Goal: Task Accomplishment & Management: Manage account settings

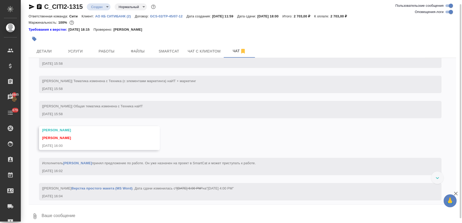
scroll to position [1048, 0]
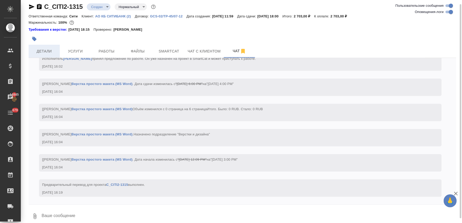
click at [49, 52] on span "Детали" at bounding box center [44, 51] width 25 height 6
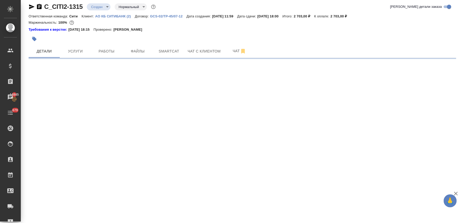
select select "RU"
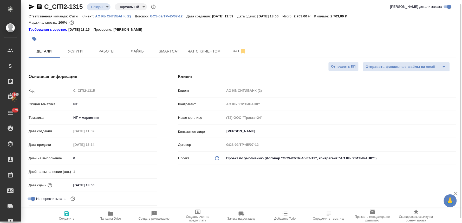
type textarea "x"
type input "Муталимов Марк"
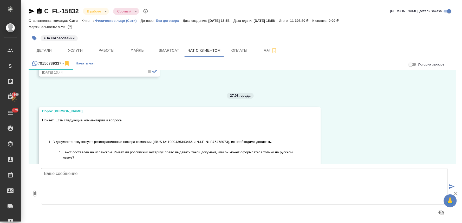
scroll to position [399, 0]
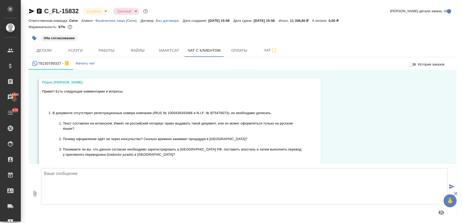
click at [189, 214] on div at bounding box center [244, 212] width 406 height 12
drag, startPoint x: 166, startPoint y: 13, endPoint x: 168, endPoint y: 15, distance: 2.7
click at [166, 13] on div "C_FL-15832 В работе inProgress Срочный urgent Кратко детали заказа" at bounding box center [243, 11] width 428 height 8
click at [147, 189] on textarea at bounding box center [244, 186] width 406 height 36
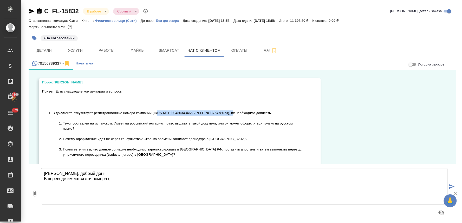
drag, startPoint x: 155, startPoint y: 113, endPoint x: 232, endPoint y: 113, distance: 77.2
click at [232, 113] on li "В документе отсутствуют регистрационные номера компании (IRUS № 1000436343466 и…" at bounding box center [177, 138] width 250 height 57
copy li "(IRUS № 1000436343466 и N.I.F. № B75478073)"
click at [112, 179] on textarea "Екатерина, добрый день! В переводе имеются эти номера (" at bounding box center [244, 186] width 406 height 36
paste textarea "(IRUS № 1000436343466 и N.I.F. № B75478073)"
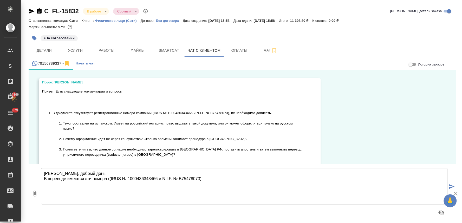
click at [111, 179] on textarea "Екатерина, добрый день! В переводе имеются эти номера ((IRUS № 1000436343466 и …" at bounding box center [244, 186] width 406 height 36
click at [204, 179] on textarea "Екатерина, добрый день! В переводе имеются эти номера (IRUS № 1000436343466 и N…" at bounding box center [244, 186] width 406 height 36
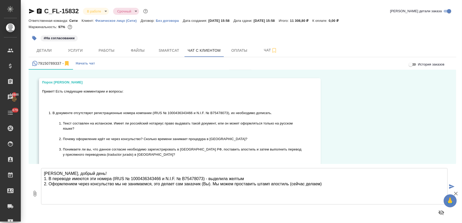
click at [334, 186] on textarea "Екатерина, добрый день! 1. В переводе имеются эти номера (IRUS № 1000436343466 …" at bounding box center [244, 186] width 406 height 36
type textarea "Екатерина, добрый день! 1. В переводе имеются эти номера (IRUS № 1000436343466 …"
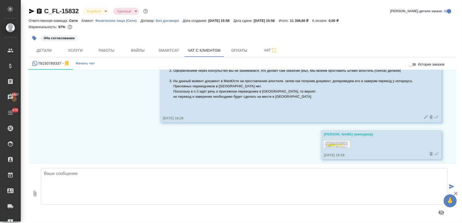
scroll to position [656, 0]
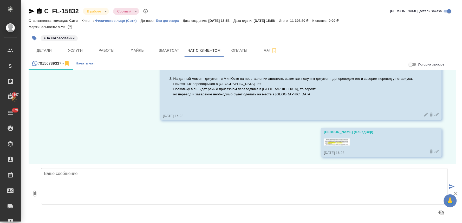
click at [423, 116] on icon at bounding box center [425, 114] width 5 height 5
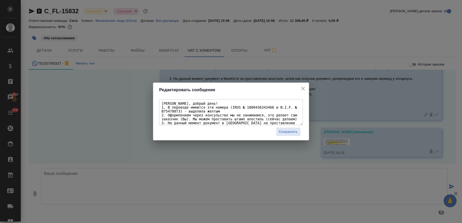
click at [259, 115] on textarea "Екатерина, добрый день! 1. В переводе имеются эти номера (IRUS № 1000436343466 …" at bounding box center [230, 112] width 143 height 26
drag, startPoint x: 256, startPoint y: 117, endPoint x: 261, endPoint y: 139, distance: 22.2
click at [261, 139] on div "Екатерина, добрый день! 1. В переводе имеются эти номера (IRUS № 1000436343466 …" at bounding box center [231, 118] width 156 height 43
click at [242, 111] on textarea "Екатерина, добрый день! 1. В переводе имеются эти номера (IRUS № 1000436343466 …" at bounding box center [230, 112] width 143 height 26
click at [248, 116] on textarea "Екатерина, добрый день! 1. В переводе имеются эти номера (IRUS № 1000436343466 …" at bounding box center [230, 112] width 143 height 26
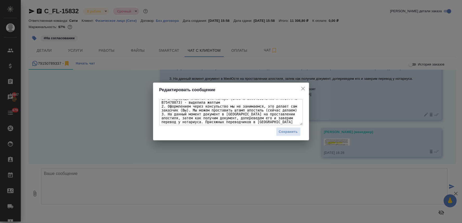
scroll to position [13, 0]
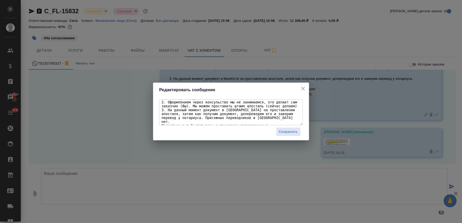
click at [294, 123] on textarea "Екатерина, добрый день! 1. В переводе имеются эти номера (IRUS № 1000436343466 …" at bounding box center [230, 112] width 143 height 26
type textarea "Екатерина, добрый день! 1. В переводе имеются эти номера (IRUS № 1000436343466 …"
click at [292, 130] on span "Сохранить" at bounding box center [288, 132] width 19 height 6
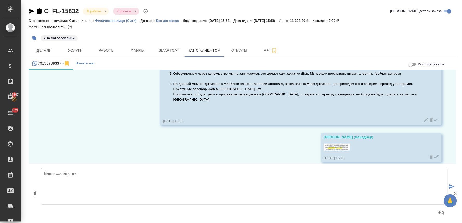
click at [223, 138] on div "22.08, пятница Димитриева Юлия (менеджер) https://yoomoney.ru/checkout/payments…" at bounding box center [243, 117] width 428 height 94
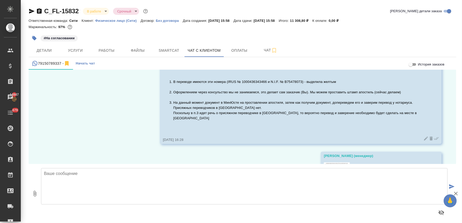
scroll to position [622, 0]
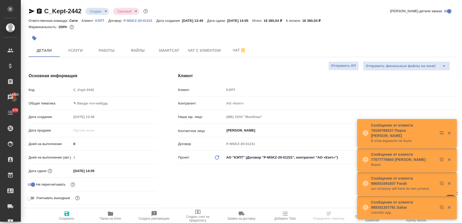
select select "RU"
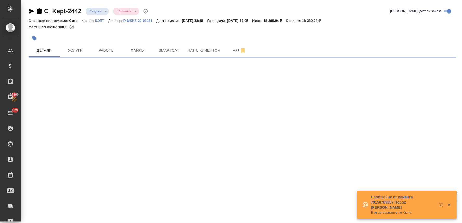
select select "RU"
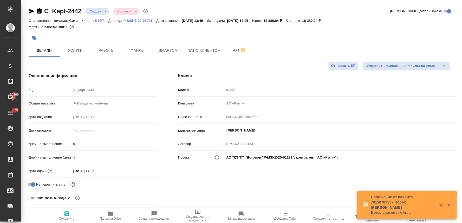
type textarea "x"
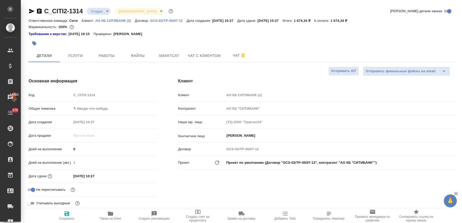
select select "RU"
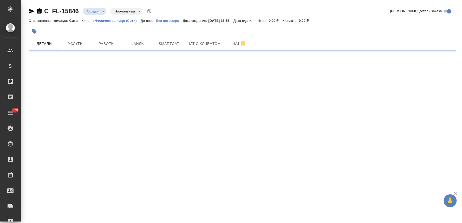
select select "RU"
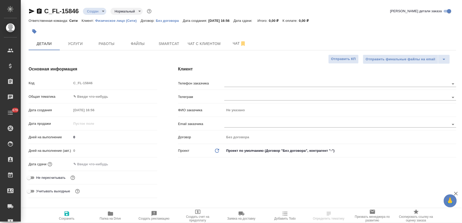
type textarea "x"
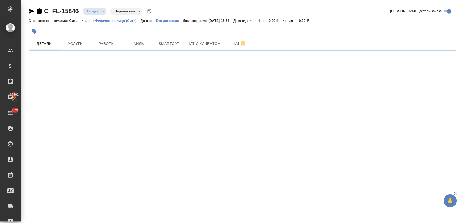
select select "RU"
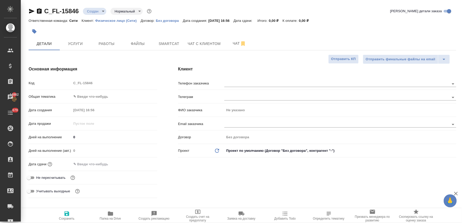
type textarea "x"
click at [57, 178] on span "Не пересчитывать" at bounding box center [50, 177] width 29 height 5
click at [38, 178] on input "Не пересчитывать" at bounding box center [28, 178] width 19 height 6
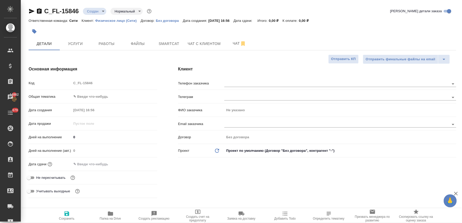
checkbox input "true"
type textarea "x"
click at [105, 164] on input "text" at bounding box center [93, 164] width 45 height 8
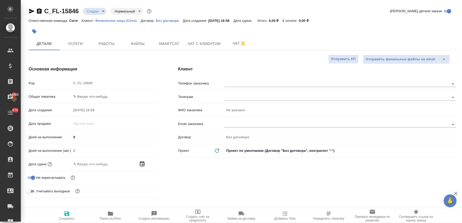
click at [142, 161] on icon "button" at bounding box center [142, 164] width 6 height 6
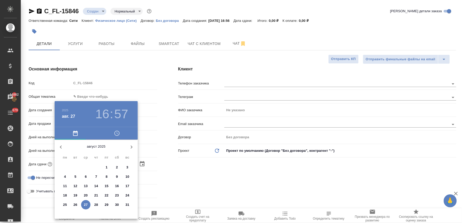
click at [95, 206] on p "28" at bounding box center [96, 204] width 4 height 5
type input "28.08.2025 16:57"
type textarea "x"
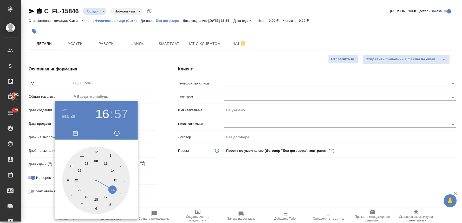
click at [181, 187] on div at bounding box center [231, 111] width 462 height 223
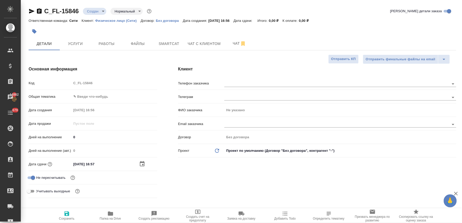
click at [65, 216] on icon "button" at bounding box center [66, 213] width 5 height 5
type textarea "x"
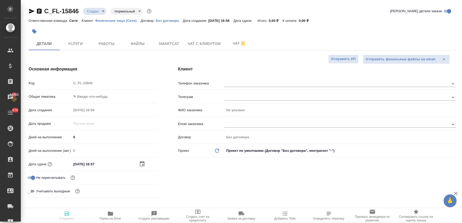
type textarea "x"
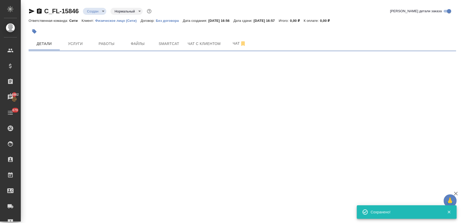
select select "RU"
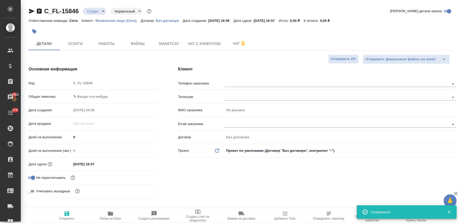
type textarea "x"
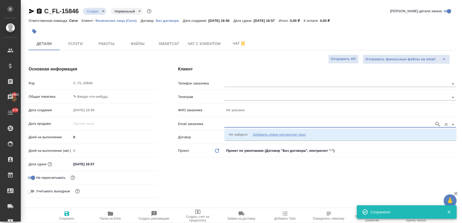
click at [229, 125] on input "text" at bounding box center [327, 124] width 207 height 6
paste input "grinina.n72@gmail.com"
type input "grinina.n72@gmail.com"
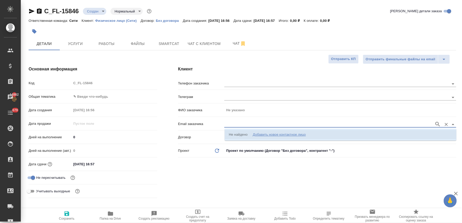
click at [272, 136] on div "Добавить новое контактное лицо" at bounding box center [279, 134] width 53 height 5
type input "grinina.n72@gmail.com"
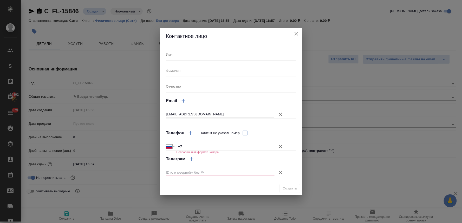
click at [183, 53] on input "Имя" at bounding box center [220, 54] width 108 height 7
type input "Анастасия"
click at [177, 70] on input "Фамилия" at bounding box center [220, 70] width 108 height 7
type input "Гринина"
type textarea "x"
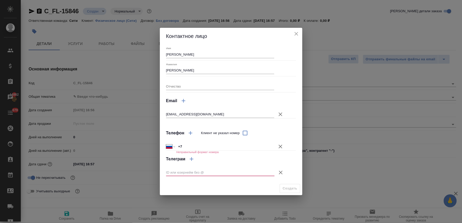
type textarea "x"
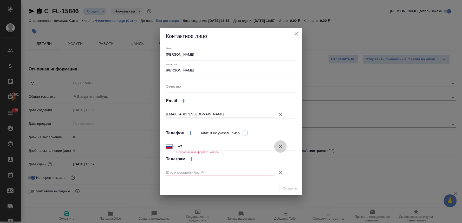
click at [281, 148] on icon "button" at bounding box center [280, 146] width 6 height 6
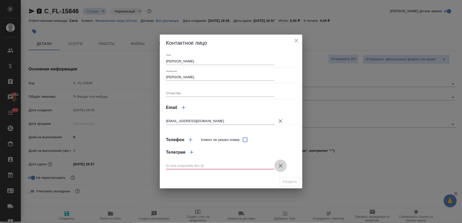
click at [279, 167] on icon "button" at bounding box center [281, 166] width 4 height 4
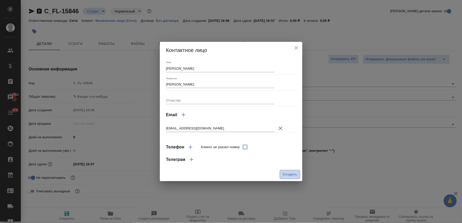
click at [287, 172] on span "Создать" at bounding box center [290, 175] width 15 height 6
type input "Гринина Анастасия"
type textarea "x"
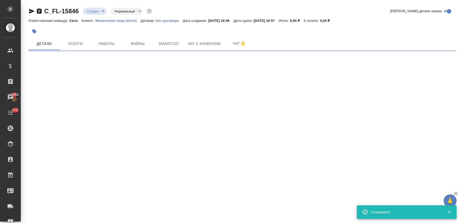
type input "holyTrinity"
select select "RU"
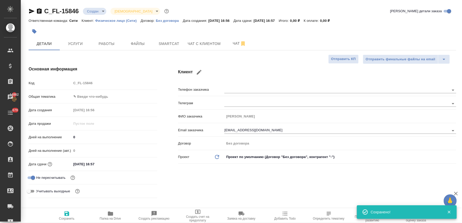
type textarea "x"
click at [63, 89] on div "Код C_FL-15846" at bounding box center [93, 85] width 129 height 14
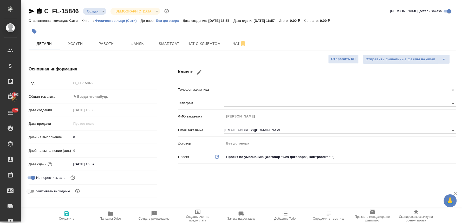
drag, startPoint x: 451, startPoint y: 33, endPoint x: 448, endPoint y: 31, distance: 4.5
click at [451, 33] on div at bounding box center [243, 31] width 428 height 11
type textarea "x"
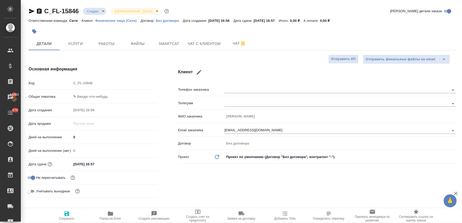
type textarea "x"
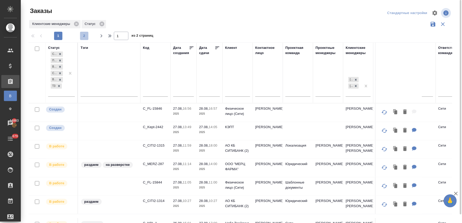
click at [83, 35] on span "2" at bounding box center [84, 35] width 8 height 5
type input "2"
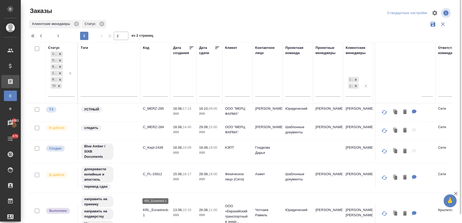
click at [163, 211] on p "KRL_Eurastreck-1" at bounding box center [155, 212] width 25 height 10
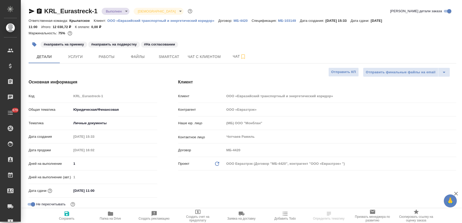
select select "RU"
click at [135, 20] on p "ООО «Евразийский транспортный и энергетический коридор»" at bounding box center [162, 21] width 111 height 4
select select "RU"
type textarea "x"
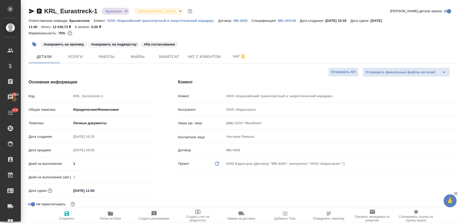
type textarea "x"
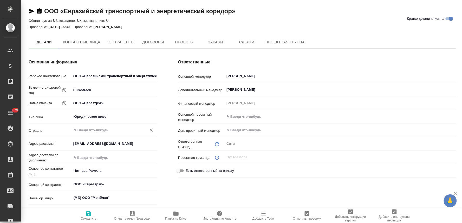
type textarea "x"
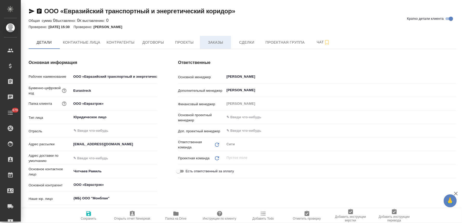
type textarea "x"
click at [216, 38] on button "Заказы" at bounding box center [215, 42] width 31 height 13
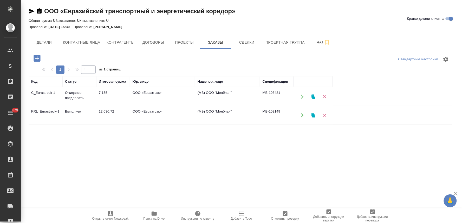
click at [35, 56] on icon "button" at bounding box center [37, 58] width 7 height 7
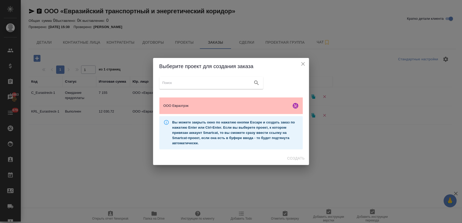
click at [185, 104] on span "ООО Евразтрэк" at bounding box center [226, 105] width 126 height 5
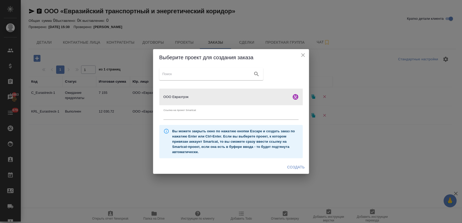
click at [287, 166] on button "Создать" at bounding box center [296, 167] width 22 height 10
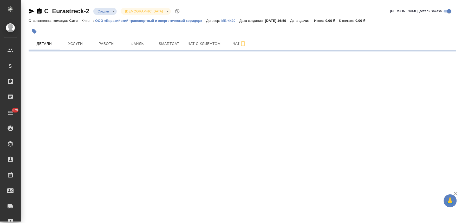
select select "RU"
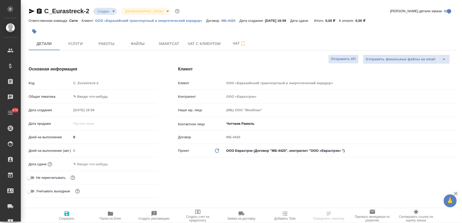
type textarea "x"
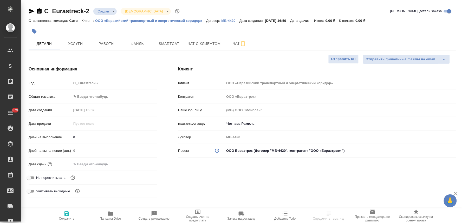
type textarea "x"
click at [57, 178] on span "Не пересчитывать" at bounding box center [50, 177] width 29 height 5
click at [38, 178] on input "Не пересчитывать" at bounding box center [28, 178] width 19 height 6
checkbox input "true"
type textarea "x"
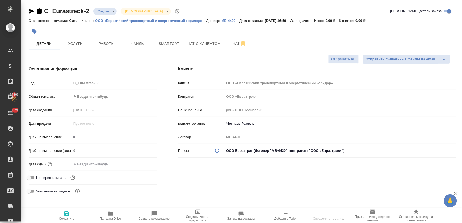
type textarea "x"
click at [113, 163] on input "text" at bounding box center [93, 164] width 45 height 8
click at [148, 163] on div at bounding box center [148, 164] width 18 height 6
click at [144, 163] on icon "button" at bounding box center [142, 164] width 6 height 6
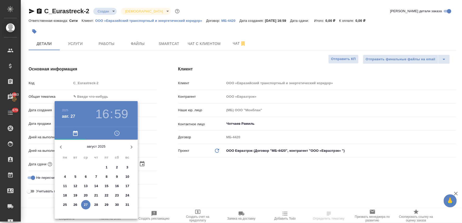
click at [95, 205] on p "28" at bounding box center [96, 204] width 4 height 5
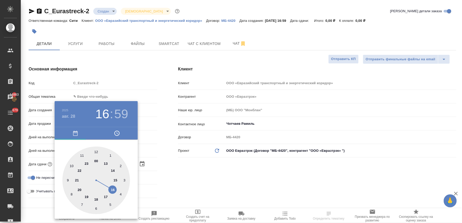
type input "[DATE] 16:59"
type textarea "x"
click at [185, 179] on div at bounding box center [231, 111] width 462 height 223
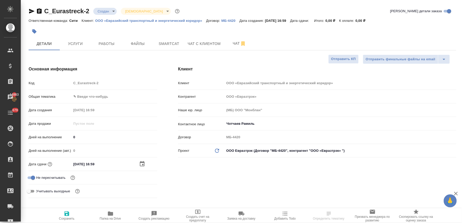
click at [65, 216] on icon "button" at bounding box center [66, 213] width 5 height 5
type textarea "x"
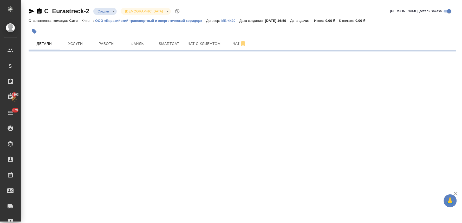
select select "RU"
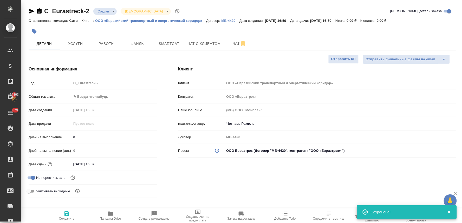
type textarea "x"
click at [57, 83] on div "Код C_Eurastreck-2" at bounding box center [93, 82] width 129 height 9
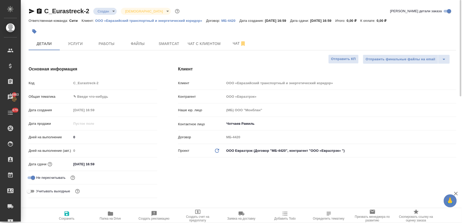
click at [141, 43] on span "Файлы" at bounding box center [137, 44] width 25 height 6
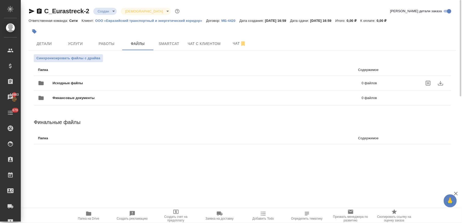
click at [430, 84] on icon "uploadFiles" at bounding box center [428, 83] width 5 height 5
click at [0, 0] on input "uploadFiles" at bounding box center [0, 0] width 0 height 0
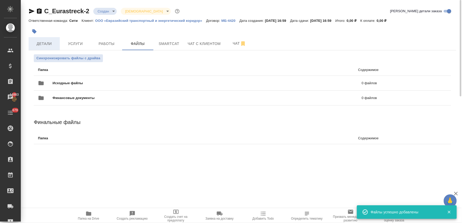
click at [45, 42] on span "Детали" at bounding box center [44, 44] width 25 height 6
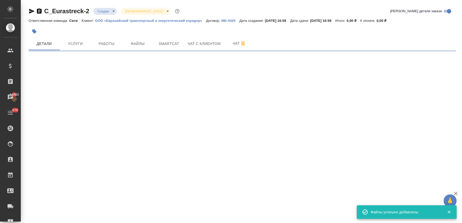
select select "RU"
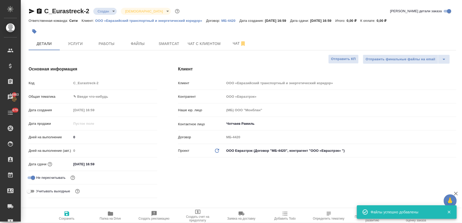
type textarea "x"
click at [115, 164] on input "28.08.2025 16:59" at bounding box center [93, 164] width 45 height 8
click at [144, 165] on icon "button" at bounding box center [142, 164] width 6 height 6
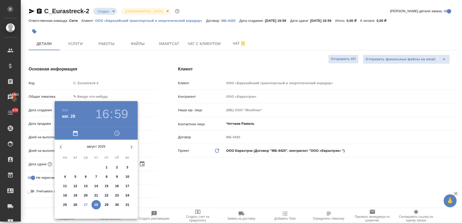
click at [86, 204] on p "27" at bounding box center [86, 204] width 4 height 5
type input "27.08.2025 16:59"
type textarea "x"
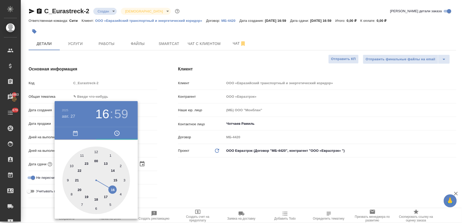
click at [107, 196] on div at bounding box center [96, 181] width 68 height 68
type input "27.08.2025 17:59"
type textarea "x"
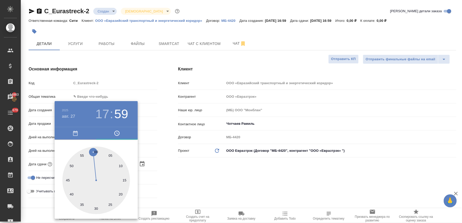
click at [120, 166] on div at bounding box center [96, 181] width 68 height 68
type input "27.08.2025 17:10"
type textarea "x"
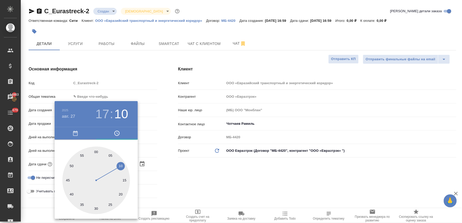
click at [177, 171] on div at bounding box center [231, 111] width 462 height 223
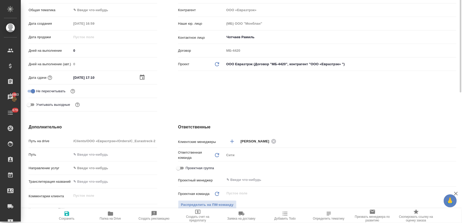
scroll to position [144, 0]
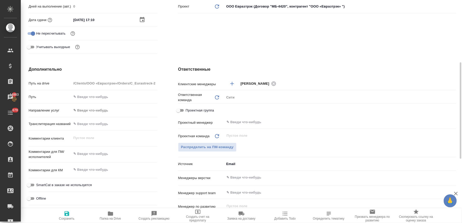
type textarea "x"
click at [100, 155] on textarea at bounding box center [114, 153] width 86 height 9
type textarea "x"
type textarea "с"
type textarea "x"
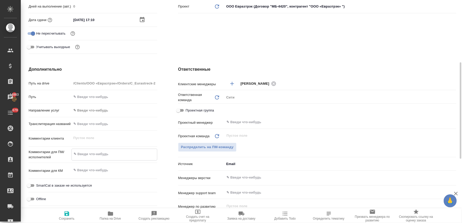
type textarea "x"
type textarea "сд"
type textarea "x"
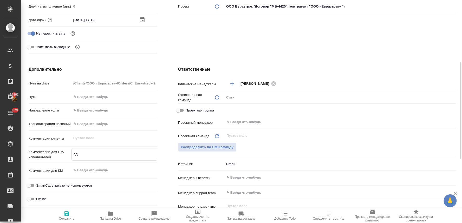
type textarea "x"
type textarea "сде"
type textarea "x"
type textarea "сдел"
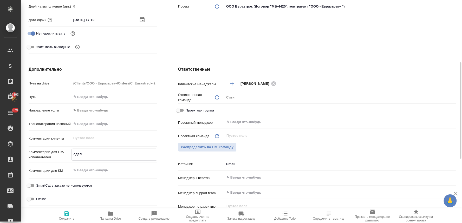
type textarea "x"
type textarea "сдела"
type textarea "x"
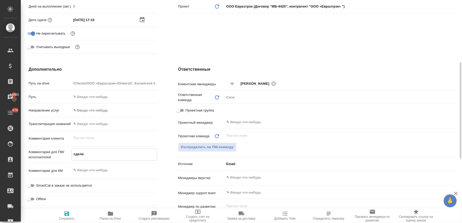
type textarea "x"
type textarea "сделай"
type textarea "x"
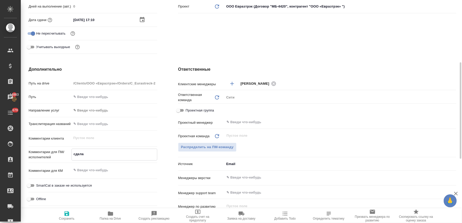
type textarea "x"
type textarea "сделайт"
type textarea "x"
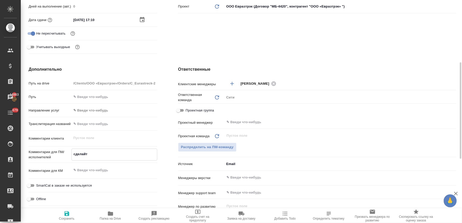
type textarea "x"
type textarea "сделайте"
type textarea "x"
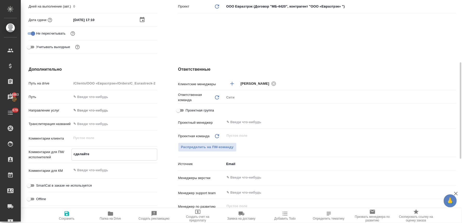
type textarea "сделайте"
type textarea "x"
type textarea "сделайте т"
type textarea "x"
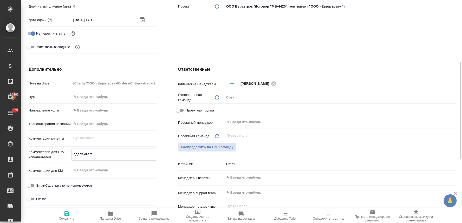
type textarea "x"
type textarea "сделайте ти"
type textarea "x"
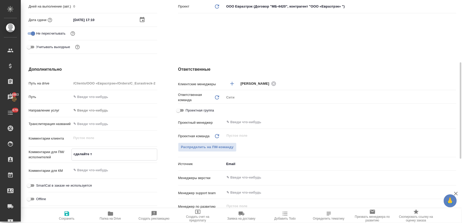
type textarea "x"
type textarea "сделайте тик"
type textarea "x"
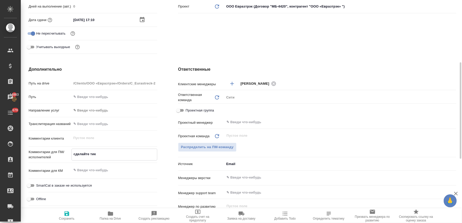
type textarea "x"
type textarea "сделайте тике"
type textarea "x"
type textarea "сделайте тикет"
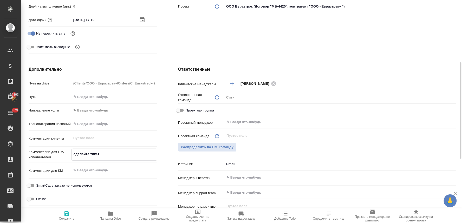
type textarea "x"
type textarea "сделайте тикет"
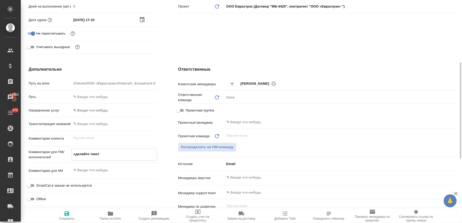
type textarea "x"
type textarea "сделайте тикет"
type textarea "x"
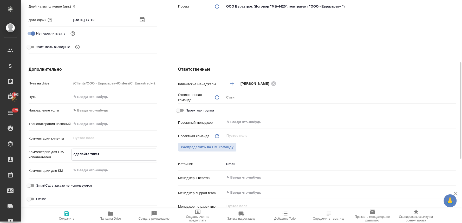
type textarea "x"
type textarea "сделайте тикет,"
type textarea "x"
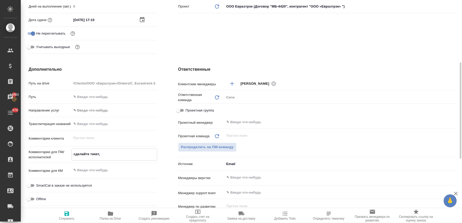
type textarea "x"
type textarea "сделайте тикет,"
type textarea "x"
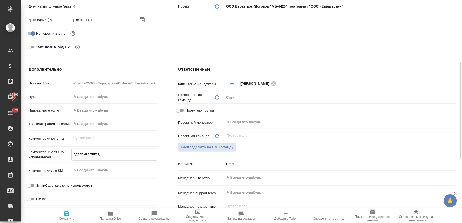
type textarea "сделайте тикет, п"
type textarea "x"
type textarea "сделайте тикет, пл"
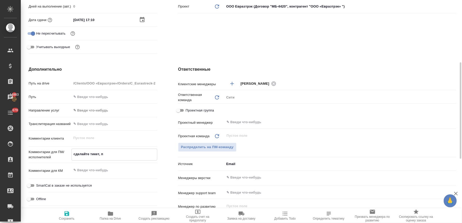
type textarea "x"
type textarea "сделайте тикет, пли"
type textarea "x"
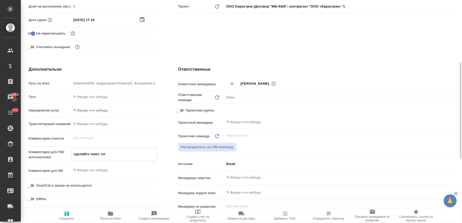
type textarea "x"
type textarea "сделайте тикет, плизщ"
type textarea "x"
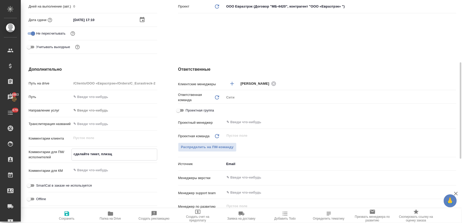
type textarea "сделайте тикет, плиз"
type textarea "x"
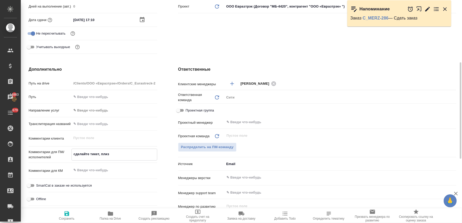
type textarea "сделайте тикет, плиз"
type textarea "x"
click at [63, 215] on span "Сохранить" at bounding box center [66, 216] width 37 height 10
type textarea "x"
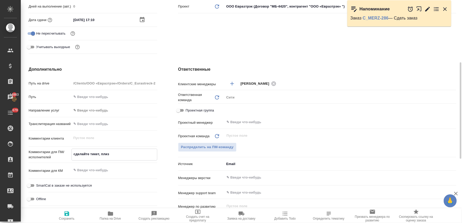
type textarea "x"
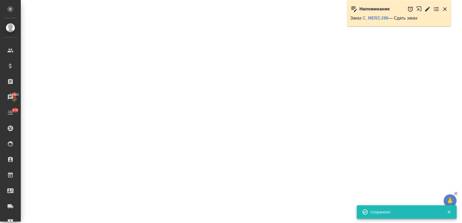
select select "RU"
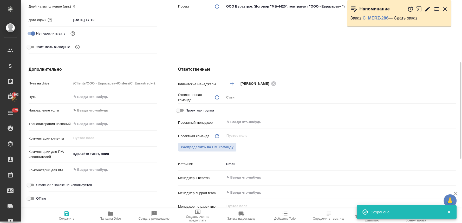
type textarea "x"
click at [380, 18] on link "C_MERZ-286" at bounding box center [376, 18] width 26 height 4
type textarea "x"
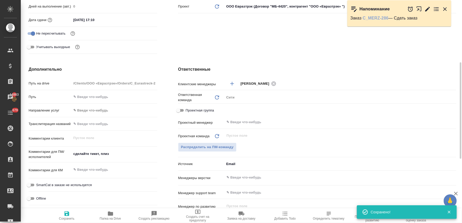
type textarea "x"
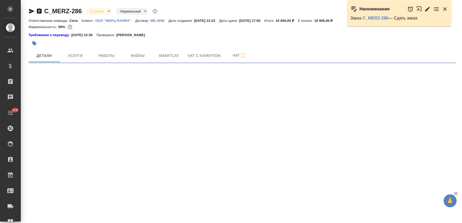
select select "RU"
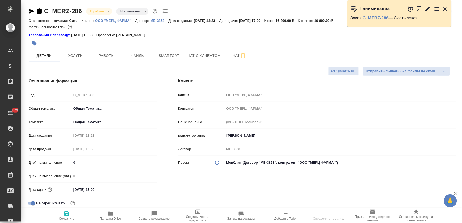
type textarea "x"
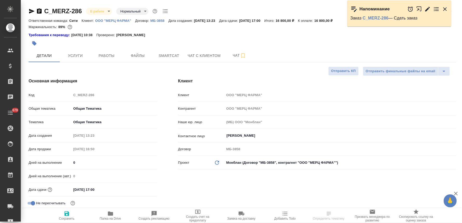
type textarea "x"
click at [235, 55] on span "Чат" at bounding box center [239, 55] width 25 height 6
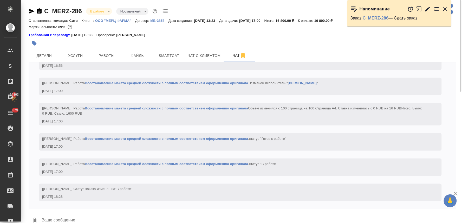
scroll to position [1370, 0]
click at [115, 55] on span "Работы" at bounding box center [106, 55] width 25 height 6
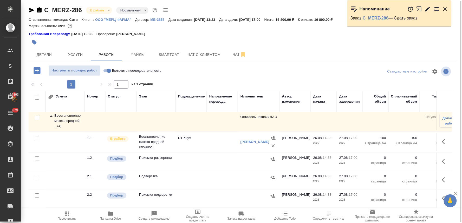
scroll to position [6, 0]
click at [233, 53] on span "Чат" at bounding box center [239, 54] width 25 height 6
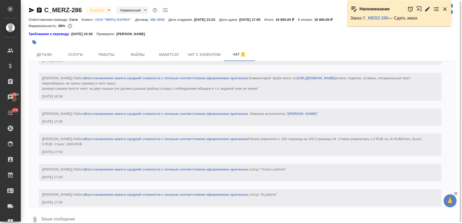
scroll to position [1370, 0]
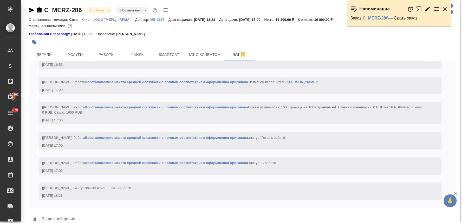
click at [150, 214] on textarea at bounding box center [248, 220] width 415 height 18
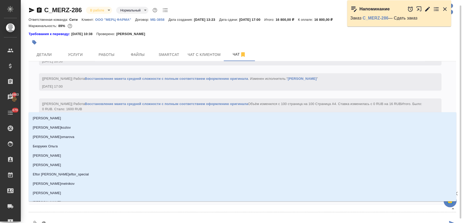
scroll to position [3, 0]
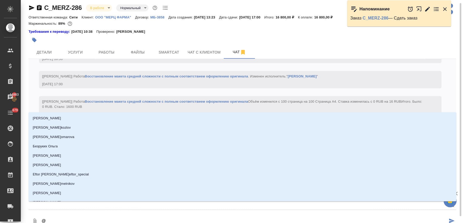
type textarea "@з"
type input "з"
type textarea "@за"
type input "за"
type textarea "@заб"
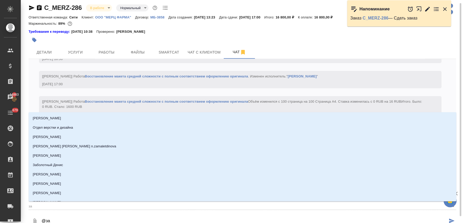
type input "заб"
type textarea "@забо"
type input "забо"
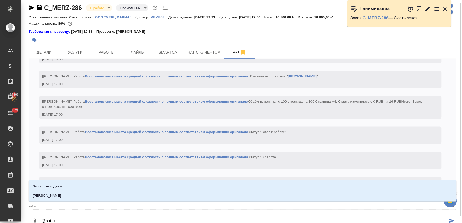
type textarea "@забор"
type input "забор"
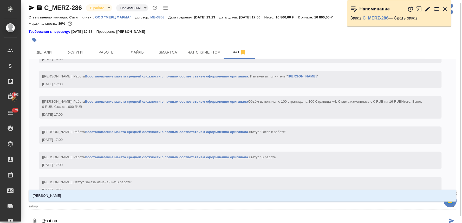
type textarea "@заборо"
type input "заборо"
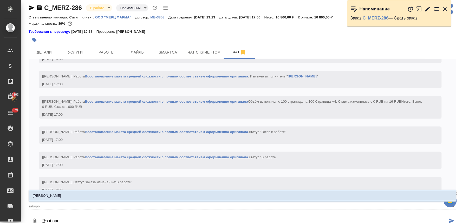
click at [154, 198] on li "Заборова Александра" at bounding box center [243, 195] width 428 height 9
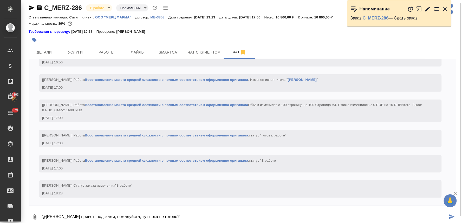
type textarea "@Заборова Александра привет! подскажи, пожалуйста, тут пока не готово?"
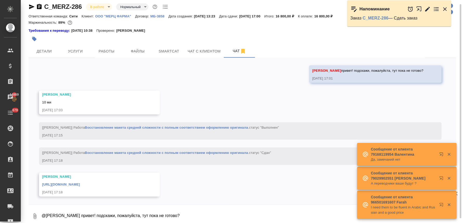
scroll to position [1542, 0]
click at [80, 183] on link "https://drive.awatera.com/apps/files/files/10204871?dir=/Shares/%D0%9E%D0%9E%D0…" at bounding box center [61, 185] width 38 height 4
click at [103, 214] on textarea "@Заборова Александра привет! подскажи, пожалуйста, тут пока не готово?" at bounding box center [248, 216] width 415 height 18
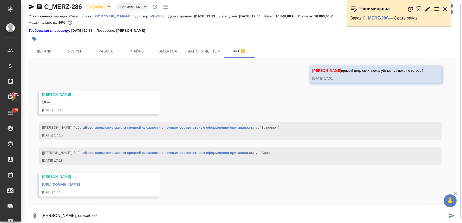
type textarea "Саша, спасибки!"
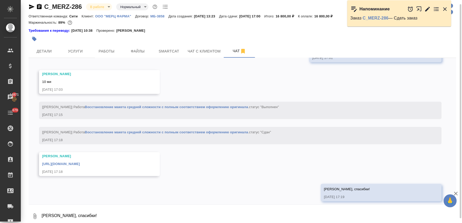
scroll to position [1567, 0]
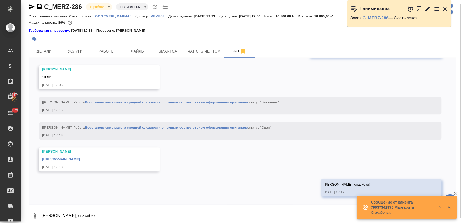
click at [102, 3] on body "🙏 .cls-1 fill:#fff; AWATERA Lyamina Nadezhda Клиенты Спецификации Заказы 14874 …" at bounding box center [231, 111] width 462 height 223
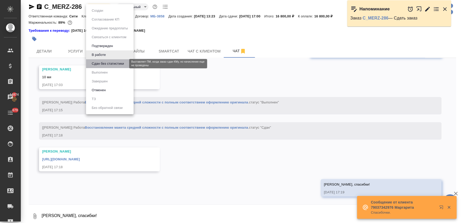
click at [105, 63] on button "Сдан без статистики" at bounding box center [107, 64] width 35 height 6
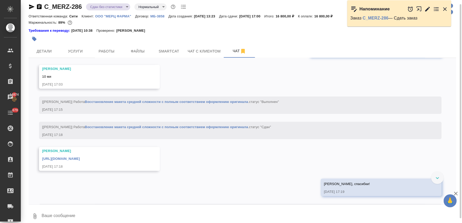
scroll to position [1592, 0]
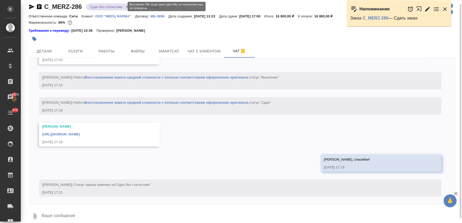
click at [107, 8] on body "🙏 .cls-1 fill:#fff; AWATERA Lyamina Nadezhda Клиенты Спецификации Заказы 14874 …" at bounding box center [231, 111] width 462 height 223
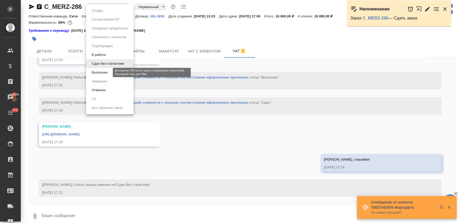
click at [106, 75] on button "Выполнен" at bounding box center [99, 73] width 19 height 6
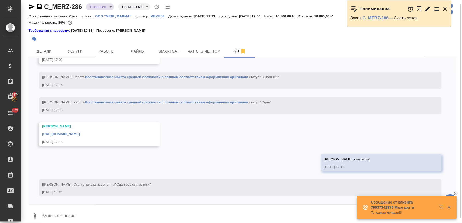
scroll to position [1618, 0]
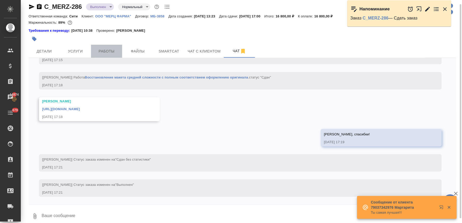
click at [105, 52] on span "Работы" at bounding box center [106, 51] width 25 height 6
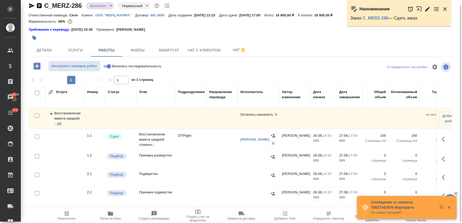
scroll to position [6, 0]
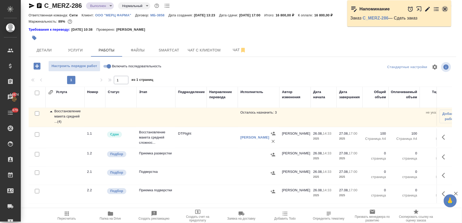
click at [446, 7] on icon "button" at bounding box center [445, 9] width 6 height 6
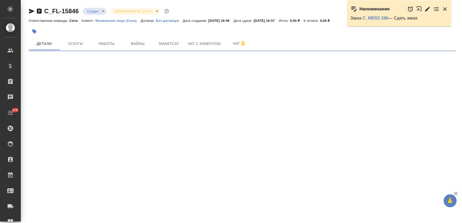
select select "RU"
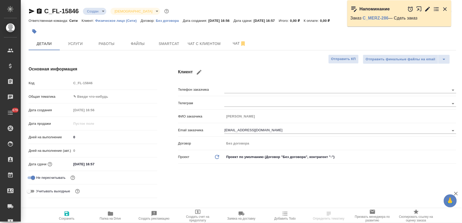
type textarea "x"
click at [110, 166] on input "28.08.2025 16:57" at bounding box center [94, 164] width 45 height 8
click at [141, 165] on icon "button" at bounding box center [142, 164] width 6 height 6
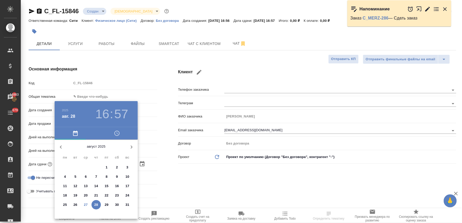
click at [86, 204] on p "27" at bounding box center [86, 204] width 4 height 5
type input "27.08.2025 16:57"
type textarea "x"
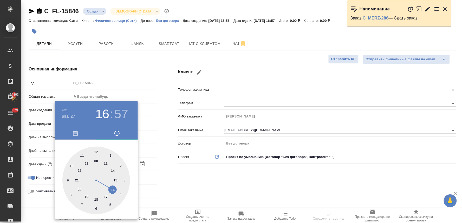
click at [107, 195] on div at bounding box center [96, 181] width 68 height 68
type input "27.08.2025 17:57"
type textarea "x"
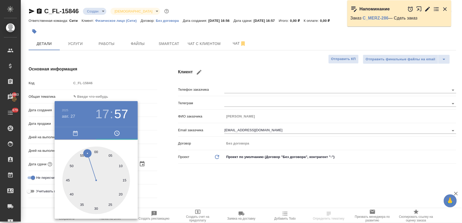
click at [121, 166] on div at bounding box center [96, 181] width 68 height 68
type input "27.08.2025 17:10"
type textarea "x"
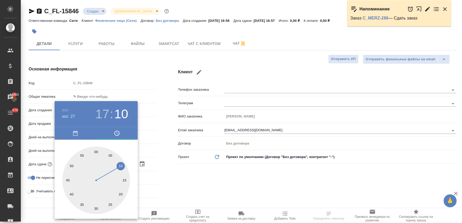
click at [185, 172] on div at bounding box center [231, 111] width 462 height 223
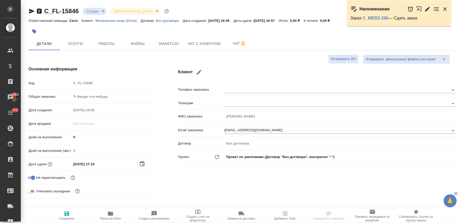
scroll to position [29, 0]
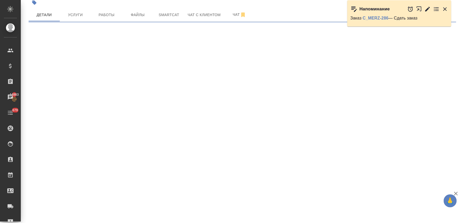
select select "RU"
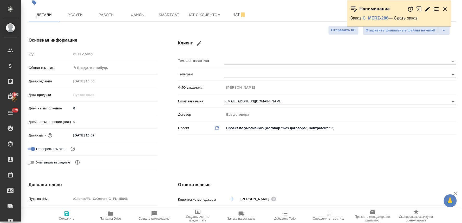
type textarea "x"
click at [103, 135] on input "28.08.2025 16:57" at bounding box center [93, 136] width 45 height 8
click at [141, 134] on icon "button" at bounding box center [142, 135] width 6 height 6
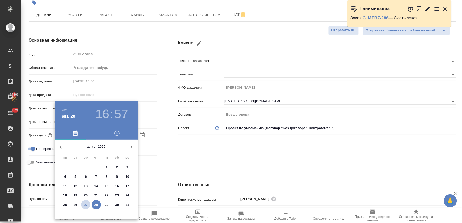
click at [87, 204] on p "27" at bounding box center [86, 204] width 4 height 5
type input "27.08.2025 16:57"
type textarea "x"
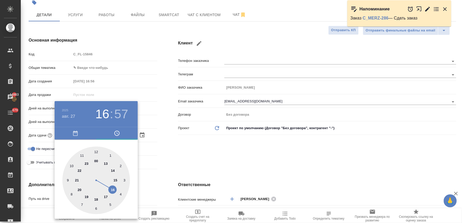
click at [107, 195] on div at bounding box center [96, 181] width 68 height 68
type input "27.08.2025 17:57"
type textarea "x"
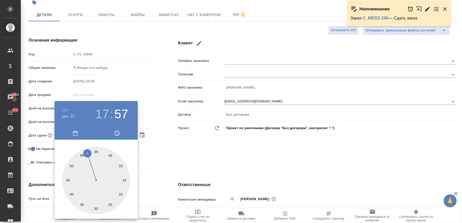
click at [120, 166] on div at bounding box center [96, 181] width 68 height 68
type input "27.08.2025 17:10"
type textarea "x"
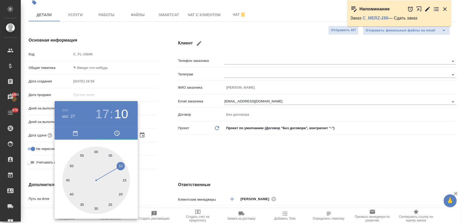
click at [165, 163] on div at bounding box center [231, 111] width 462 height 223
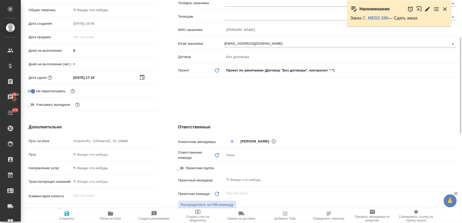
scroll to position [144, 0]
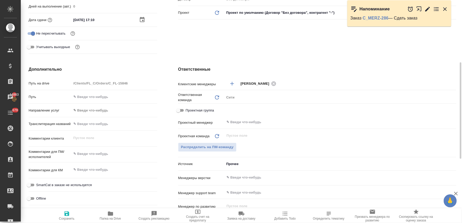
type textarea "x"
click at [98, 152] on textarea at bounding box center [114, 153] width 86 height 9
type textarea "x"
type textarea "с"
type textarea "x"
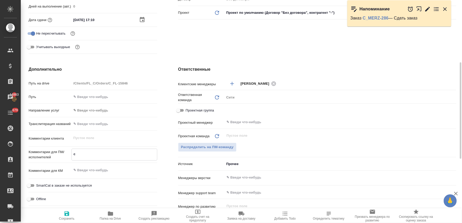
type textarea "x"
type textarea "сд"
type textarea "x"
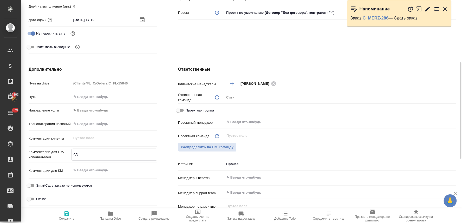
type textarea "x"
type textarea "сде"
type textarea "x"
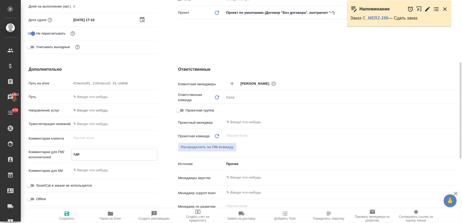
type textarea "сдел"
type textarea "x"
type textarea "сдела"
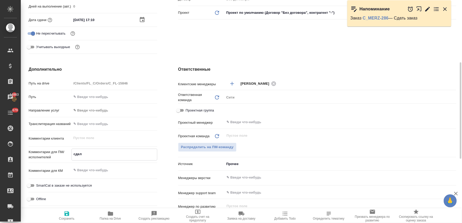
type textarea "x"
type textarea "сделай"
type textarea "x"
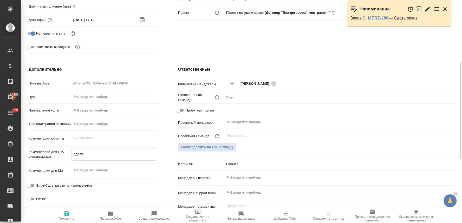
type textarea "x"
type textarea "сделайт"
type textarea "x"
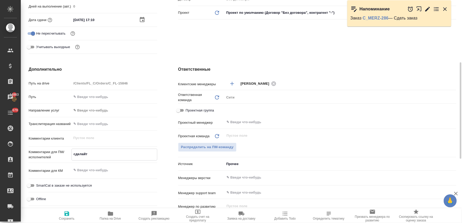
type textarea "x"
type textarea "сделайте"
type textarea "x"
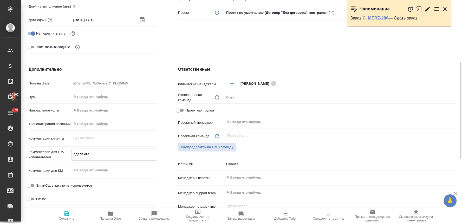
type textarea "сделайте"
type textarea "x"
type textarea "сделайте т"
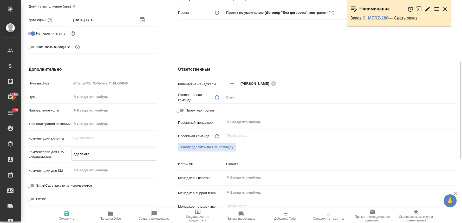
type textarea "x"
type textarea "сделайте ти"
type textarea "x"
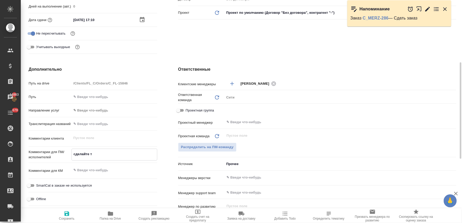
type textarea "x"
type textarea "сделайте тик"
type textarea "x"
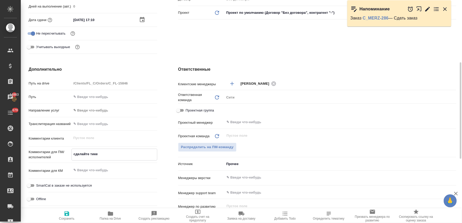
type textarea "сделайте тикет"
type textarea "x"
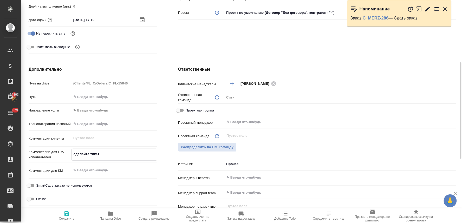
type textarea "сделайте тикет,"
type textarea "x"
type textarea "сделайте тикет,"
type textarea "x"
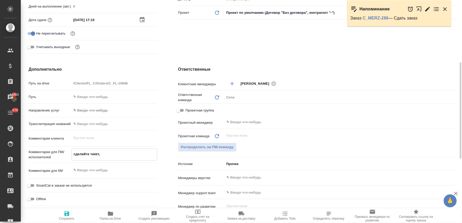
type textarea "x"
type textarea "сделайте тикет, п"
type textarea "x"
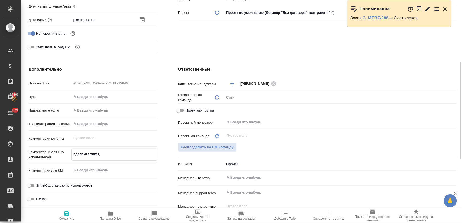
type textarea "x"
type textarea "сделайте тикет, пл"
type textarea "x"
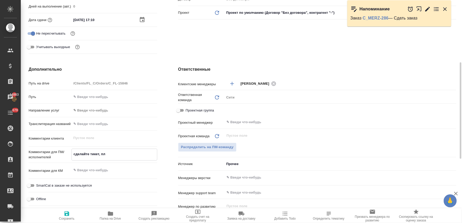
type textarea "x"
type textarea "сделайте тикет, пли"
type textarea "x"
type textarea "сделайте тикет, плиз"
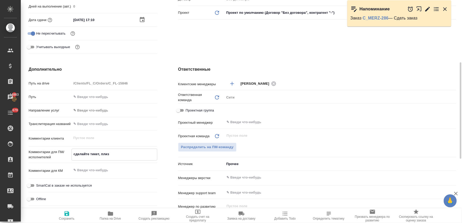
type textarea "x"
type textarea "сделайте тикет, плиз"
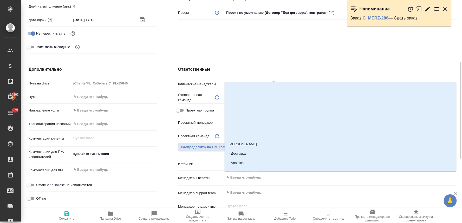
type textarea "x"
click at [259, 179] on input "text" at bounding box center [331, 177] width 211 height 6
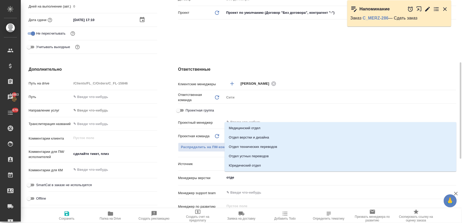
type input "отдел"
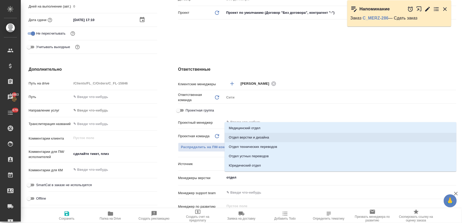
click at [260, 138] on li "Отдел верстки и дизайна" at bounding box center [341, 137] width 232 height 9
type textarea "x"
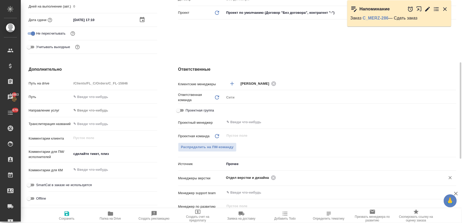
click at [58, 216] on span "Сохранить" at bounding box center [66, 216] width 37 height 10
type textarea "x"
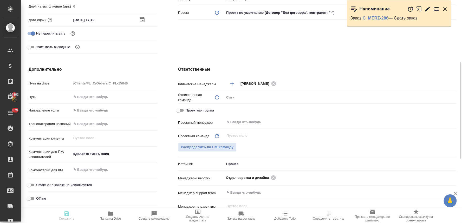
type textarea "x"
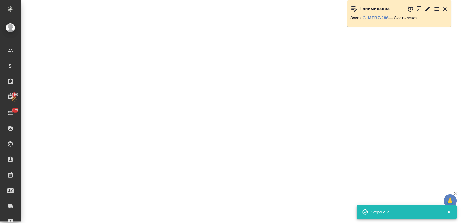
select select "RU"
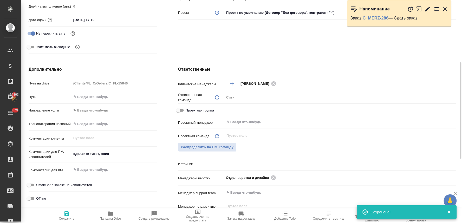
type textarea "x"
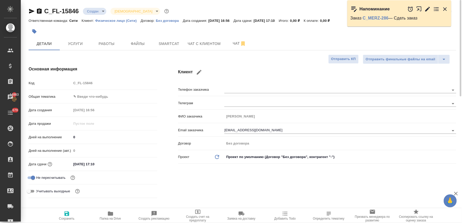
click at [97, 14] on body "🙏 .cls-1 fill:#fff; AWATERA Lyamina Nadezhda Клиенты Спецификации Заказы 14863 …" at bounding box center [231, 111] width 462 height 223
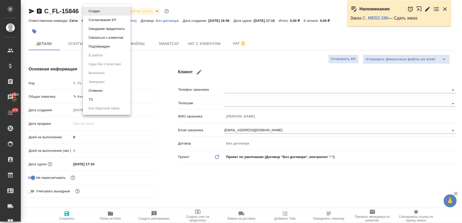
click at [108, 99] on li "ТЗ" at bounding box center [107, 99] width 48 height 9
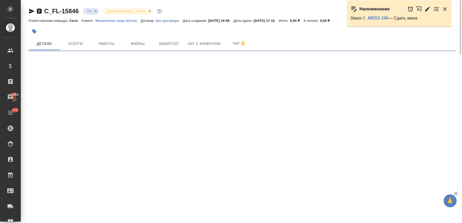
select select "RU"
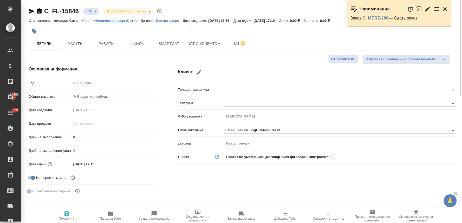
type textarea "x"
click at [84, 8] on div "ТЗ tz" at bounding box center [91, 11] width 16 height 7
click at [87, 11] on body "🙏 .cls-1 fill:#fff; AWATERA Lyamina Nadezhda Клиенты Спецификации Заказы 14863 …" at bounding box center [231, 111] width 462 height 223
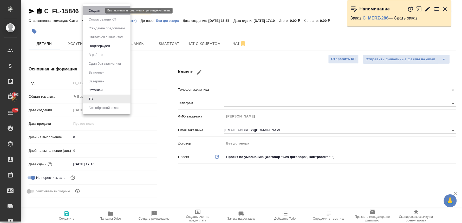
click at [90, 13] on button "Создан" at bounding box center [94, 11] width 15 height 6
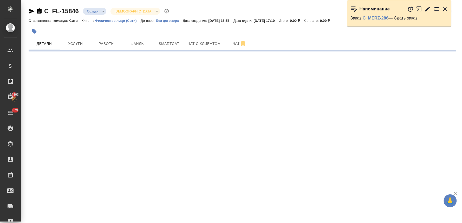
select select "RU"
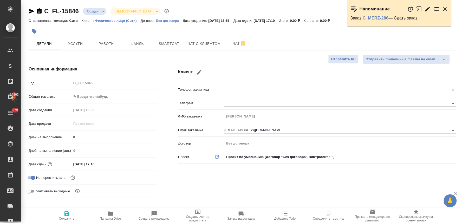
type textarea "x"
click at [65, 89] on div "Код C_FL-15846" at bounding box center [93, 85] width 129 height 14
click at [228, 10] on div "C_FL-15846 Создан new Святая троица holyTrinity Кратко детали заказа" at bounding box center [243, 11] width 428 height 8
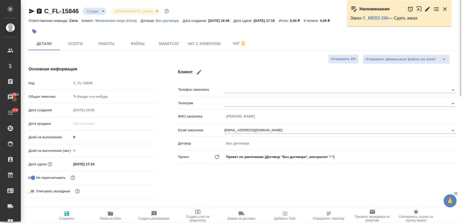
type textarea "x"
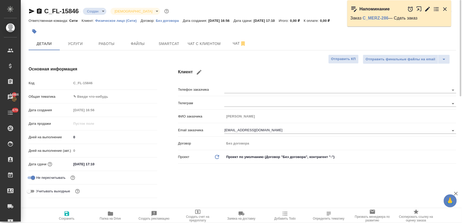
type textarea "x"
click at [114, 214] on span "Папка на Drive" at bounding box center [110, 216] width 37 height 10
type textarea "x"
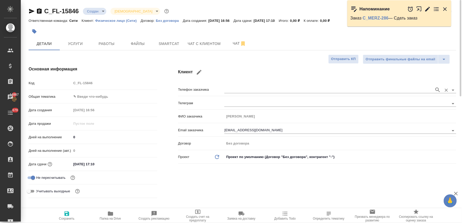
type textarea "x"
click at [102, 163] on input "27.08.2025 17:10" at bounding box center [94, 164] width 45 height 8
type input "27.08.2025 17:1_"
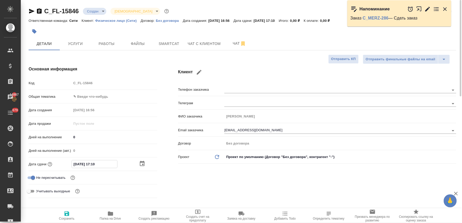
type textarea "x"
type input "27.08.2025 17:__"
type textarea "x"
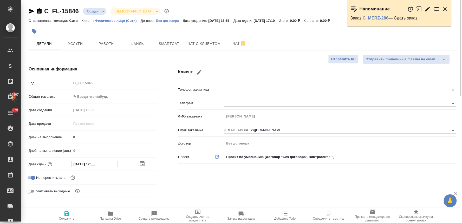
type textarea "x"
type input "27.08.2025 17:3_"
type textarea "x"
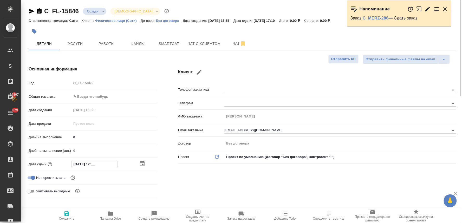
type textarea "x"
type input "27.08.2025 17:30"
type textarea "x"
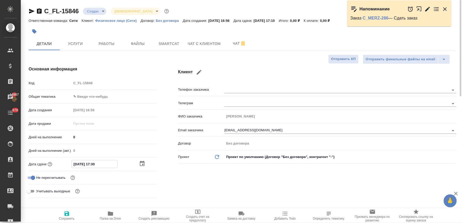
type input "27.08.2025 17:30"
click at [202, 190] on div "Клиент Телефон заказчика Телеграм ФИО заказчика Гринина Анастасия Email заказчи…" at bounding box center [317, 133] width 299 height 155
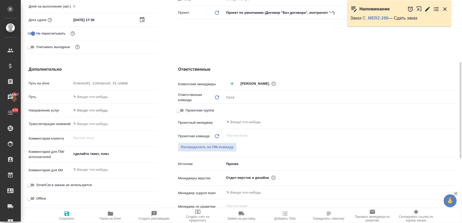
type textarea "x"
click at [123, 151] on textarea "сделайте тикет, плиз" at bounding box center [114, 154] width 85 height 9
type textarea "сделайте тикет, плиз"
type textarea "x"
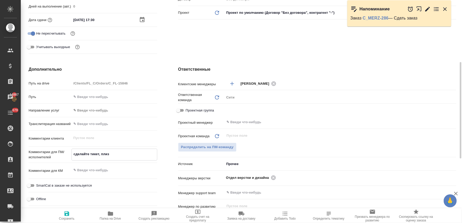
type textarea "x"
type textarea "сделайте тикет, плиз"
type textarea "x"
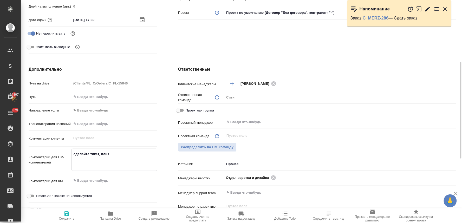
type textarea "сделайте тикет, плиз"
type textarea "x"
click at [79, 163] on textarea "сделайте тикет, плиз" at bounding box center [114, 158] width 86 height 19
type textarea "x"
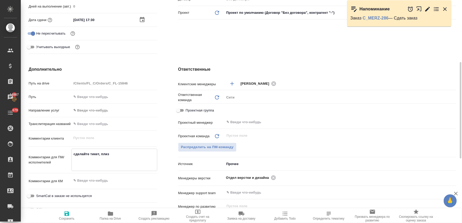
type textarea "сделайте тикет, плиз т"
type textarea "x"
type textarea "сделайте тикет, плиз тз"
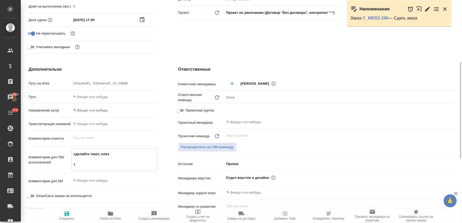
type textarea "x"
type textarea "сделайте тикет, плиз тз:"
type textarea "x"
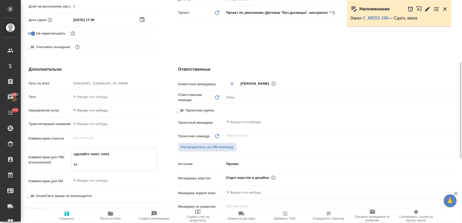
type textarea "x"
type textarea "сделайте тикет, плиз тз:"
type textarea "x"
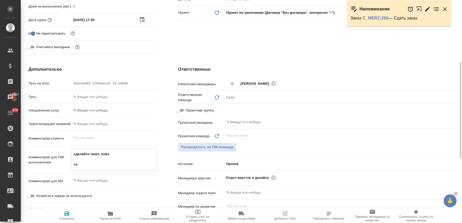
type textarea "x"
type textarea "сделайте тикет, плиз тз: в"
type textarea "x"
type textarea "сделайте тикет, плиз тз: вс"
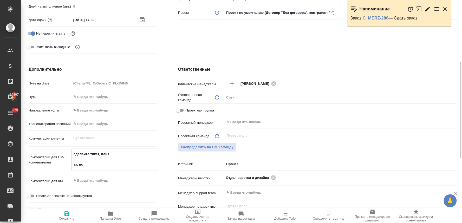
type textarea "x"
type textarea "сделайте тикет, плиз тз: все"
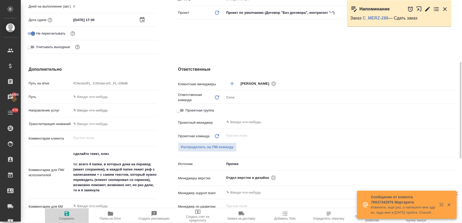
click at [67, 217] on span "Сохранить" at bounding box center [67, 219] width 16 height 4
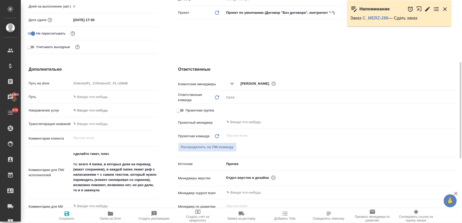
click at [130, 165] on textarea "сделайте тикет, плиз тз: всего 4 папки, в которых доки на перевод (макет сохран…" at bounding box center [114, 171] width 86 height 45
click at [145, 170] on textarea "сделайте тикет, плиз тз: всего 4 папки, в которых доки/ на перевод (макет сохра…" at bounding box center [114, 172] width 85 height 45
click at [132, 165] on textarea "сделайте тикет, плиз тз: всего 4 папки, в которых доки/ на перевод (макет сохра…" at bounding box center [114, 172] width 85 height 45
click at [68, 214] on icon "button" at bounding box center [66, 213] width 5 height 5
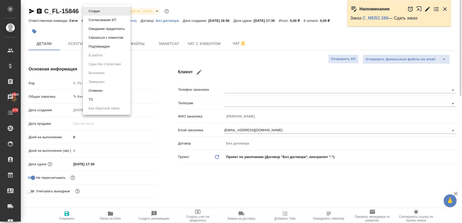
click at [100, 13] on body "🙏 .cls-1 fill:#fff; AWATERA Lyamina Nadezhda Клиенты Спецификации Заказы 14869 …" at bounding box center [231, 111] width 462 height 223
click at [103, 99] on li "ТЗ" at bounding box center [107, 99] width 48 height 9
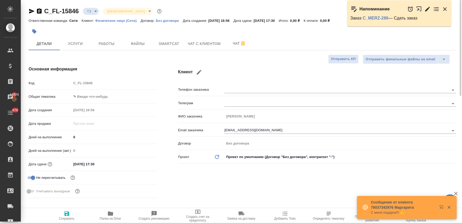
click at [51, 91] on div "Код C_FL-15846" at bounding box center [93, 85] width 129 height 14
click at [235, 44] on span "Чат" at bounding box center [239, 43] width 25 height 6
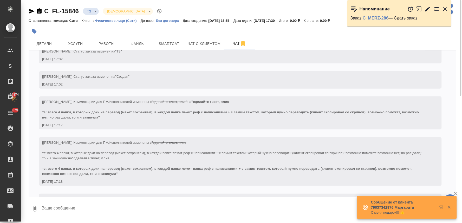
scroll to position [74, 0]
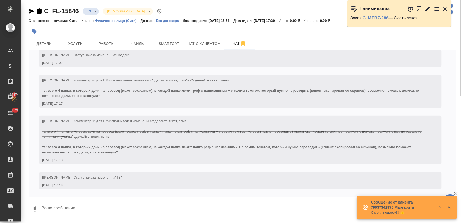
click at [444, 8] on icon "button" at bounding box center [445, 9] width 6 height 6
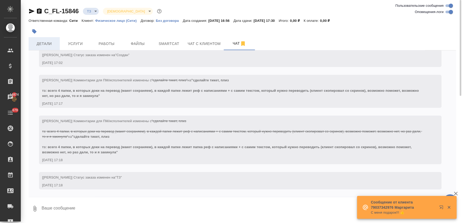
click at [42, 39] on button "Детали" at bounding box center [44, 43] width 31 height 13
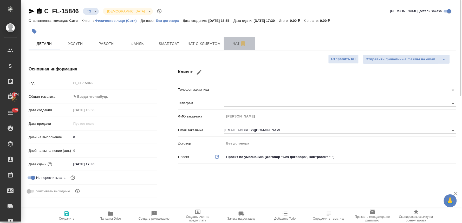
click at [232, 41] on span "Чат" at bounding box center [239, 43] width 25 height 6
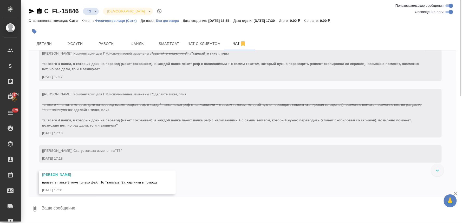
scroll to position [137, 0]
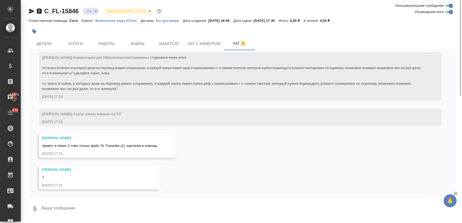
click at [109, 205] on textarea at bounding box center [248, 209] width 415 height 18
click at [74, 206] on textarea at bounding box center [248, 209] width 415 height 18
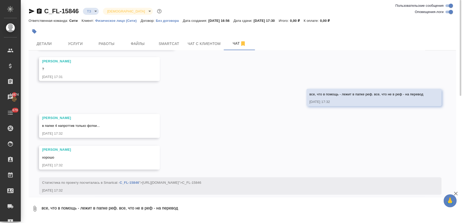
scroll to position [251, 0]
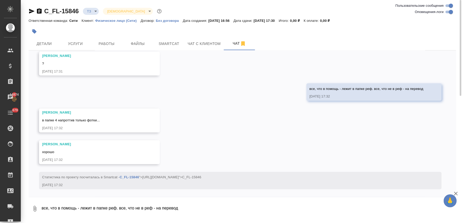
click at [343, 199] on div at bounding box center [243, 198] width 428 height 3
click at [126, 206] on textarea "все, что в помощь - лежит в папке реф. все, что не в реф - на перевод" at bounding box center [248, 209] width 415 height 18
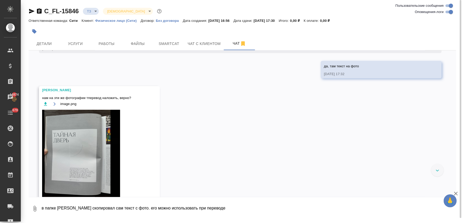
scroll to position [380, 0]
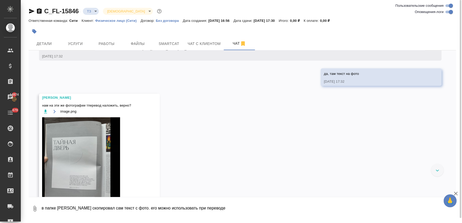
click at [101, 212] on textarea "в папке реф клиент скопировал сам текст с фото. его можно использовать при пере…" at bounding box center [248, 209] width 415 height 18
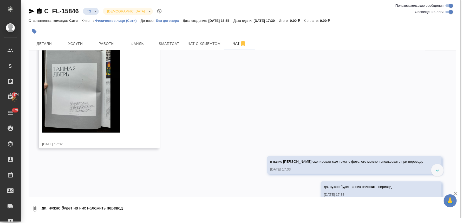
scroll to position [463, 0]
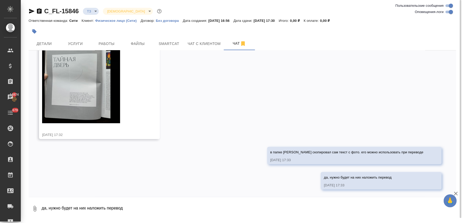
click at [100, 207] on textarea "да, нужно будет на них наложить перевод" at bounding box center [248, 209] width 415 height 18
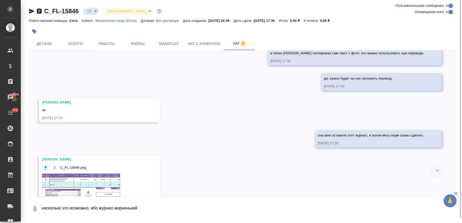
scroll to position [615, 0]
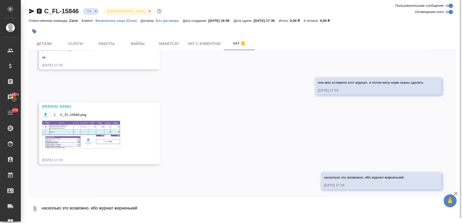
click at [84, 134] on img at bounding box center [81, 135] width 78 height 28
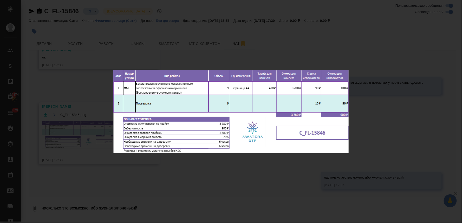
click at [188, 185] on div "C_FL-15846.png 1 of 1" at bounding box center [231, 111] width 462 height 223
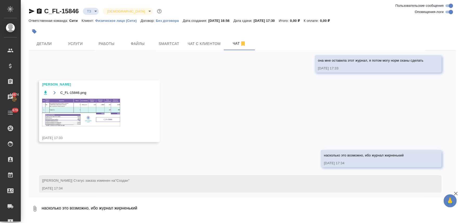
scroll to position [640, 0]
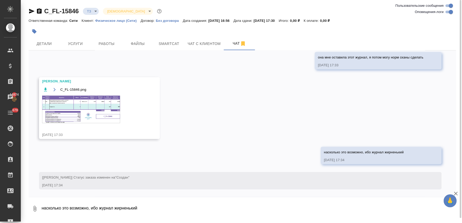
click at [135, 208] on textarea "насколько это возможно, ибо журнал жирненький" at bounding box center [248, 209] width 415 height 18
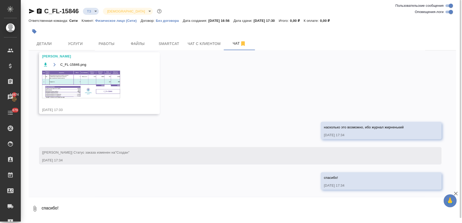
click at [104, 83] on img at bounding box center [81, 85] width 78 height 28
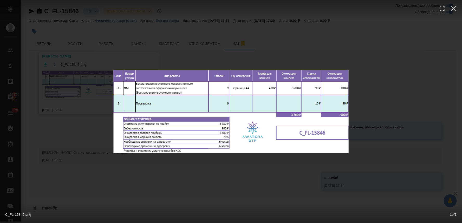
click at [228, 180] on div "C_FL-15846.png 1 of 1" at bounding box center [231, 111] width 462 height 223
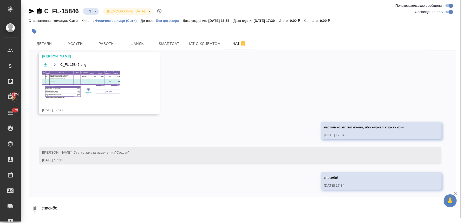
click at [77, 51] on div "27.08, среда [Лямина Надежда] Добавлены комментарии для ПМ/исполнителей: "сдела…" at bounding box center [243, 123] width 428 height 147
click at [77, 45] on span "Услуги" at bounding box center [75, 44] width 25 height 6
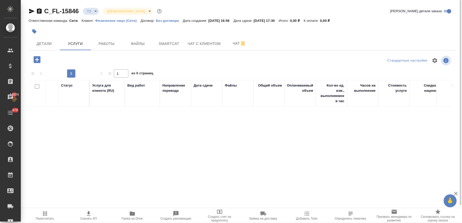
click at [39, 59] on icon "button" at bounding box center [37, 59] width 7 height 7
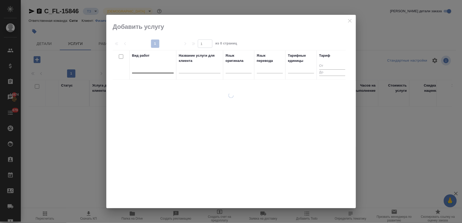
click at [138, 71] on div at bounding box center [153, 68] width 42 height 8
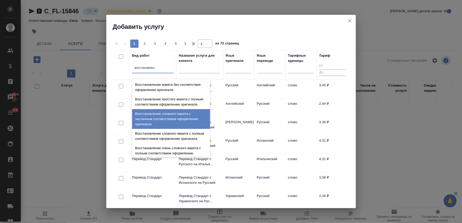
click at [170, 122] on div "Восстановление сложного макета с частичным соответствием оформлению оригинала" at bounding box center [171, 119] width 78 height 20
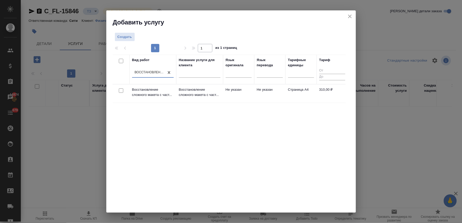
drag, startPoint x: 121, startPoint y: 90, endPoint x: 130, endPoint y: 86, distance: 9.7
click at [121, 90] on input "checkbox" at bounding box center [121, 90] width 4 height 4
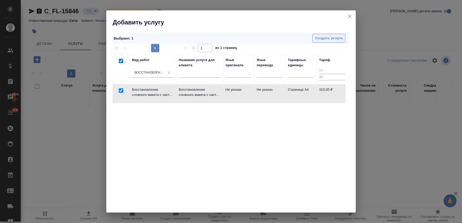
click at [325, 42] on div "Выбрано : 1 Создать услуги" at bounding box center [231, 38] width 237 height 12
click at [325, 40] on span "Создать услуги" at bounding box center [328, 38] width 27 height 6
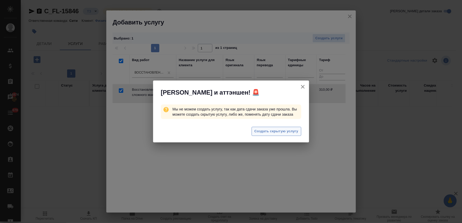
click at [281, 129] on span "Создать скрытую услугу" at bounding box center [276, 131] width 44 height 6
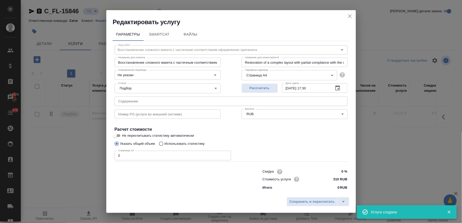
drag, startPoint x: 125, startPoint y: 156, endPoint x: 103, endPoint y: 156, distance: 21.8
click at [103, 156] on div "Редактировать услугу Параметры SmartCat Файлы Вид работ Восстановление сложного…" at bounding box center [231, 111] width 462 height 223
click at [310, 202] on span "Сохранить и пересчитать" at bounding box center [312, 202] width 45 height 6
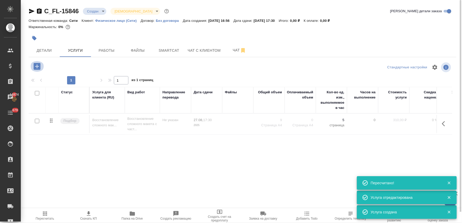
click at [33, 66] on icon "button" at bounding box center [36, 66] width 9 height 9
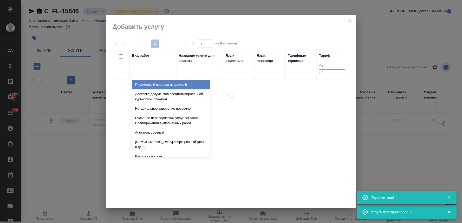
click at [142, 70] on div at bounding box center [153, 68] width 42 height 8
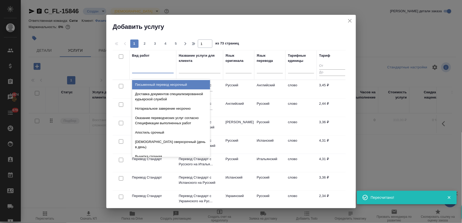
click at [294, 29] on h2 "Добавить услугу" at bounding box center [234, 27] width 243 height 8
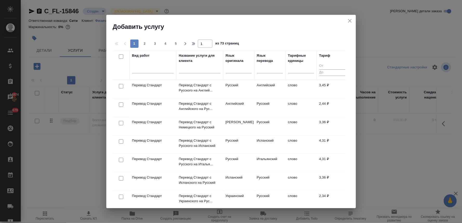
click at [121, 84] on input "checkbox" at bounding box center [121, 86] width 4 height 4
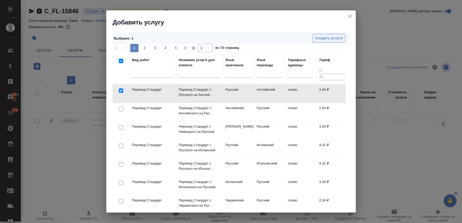
click at [318, 35] on span "Создать услуги" at bounding box center [328, 38] width 27 height 6
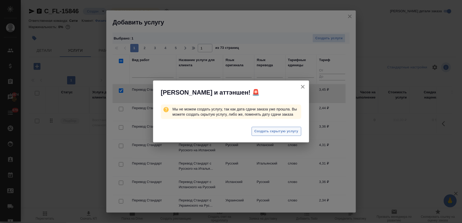
click at [295, 130] on span "Создать скрытую услугу" at bounding box center [276, 131] width 44 height 6
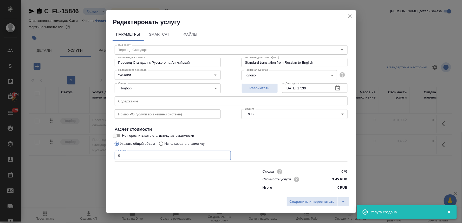
drag, startPoint x: 120, startPoint y: 159, endPoint x: 94, endPoint y: 158, distance: 26.8
click at [94, 158] on div "Редактировать услугу Параметры SmartCat Файлы Вид работ Перевод Стандарт Вид ра…" at bounding box center [231, 111] width 462 height 223
click at [331, 198] on button "Сохранить и пересчитать" at bounding box center [312, 201] width 51 height 9
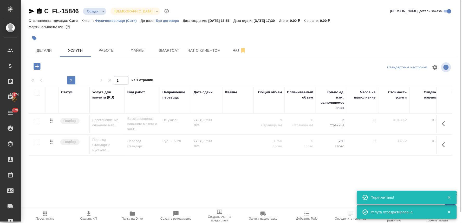
click at [38, 65] on icon "button" at bounding box center [37, 66] width 7 height 7
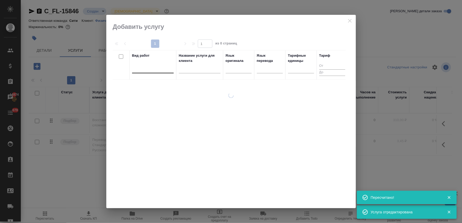
click at [150, 65] on div at bounding box center [153, 68] width 42 height 8
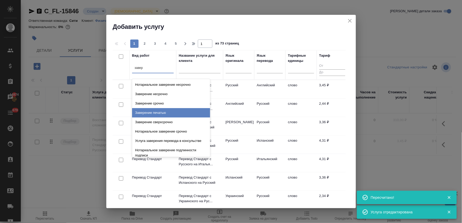
click at [152, 112] on div "Заверение печатью" at bounding box center [171, 112] width 78 height 9
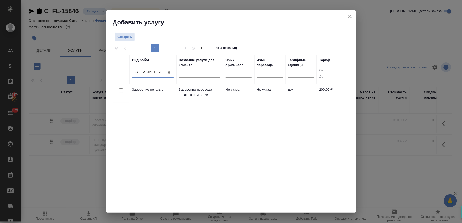
click at [120, 90] on input "checkbox" at bounding box center [121, 90] width 4 height 4
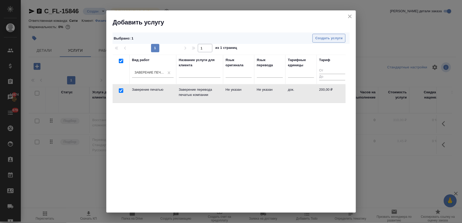
click at [324, 37] on span "Создать услуги" at bounding box center [328, 38] width 27 height 6
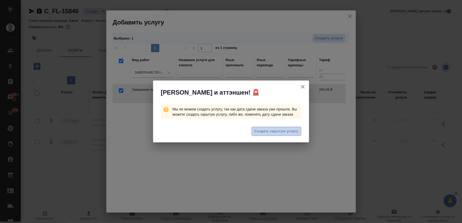
click at [274, 129] on span "Создать скрытую услугу" at bounding box center [276, 131] width 44 height 6
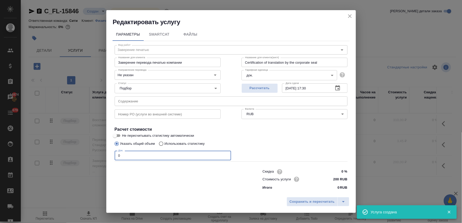
drag, startPoint x: 127, startPoint y: 152, endPoint x: 82, endPoint y: 144, distance: 46.5
click at [88, 151] on div "Редактировать услугу Параметры SmartCat Файлы Вид работ Заверение печатью Вид р…" at bounding box center [231, 111] width 462 height 223
click at [320, 202] on span "Сохранить и пересчитать" at bounding box center [312, 202] width 45 height 6
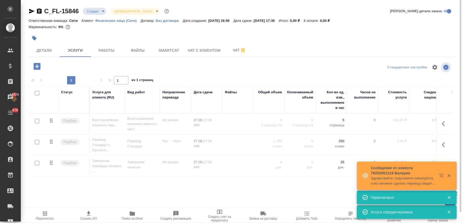
click at [36, 94] on input "checkbox" at bounding box center [37, 93] width 4 height 4
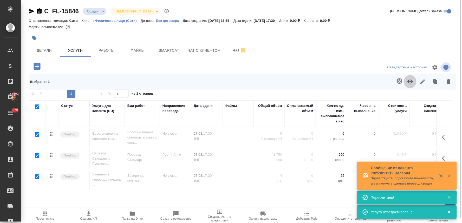
click at [409, 79] on icon "button" at bounding box center [410, 81] width 6 height 6
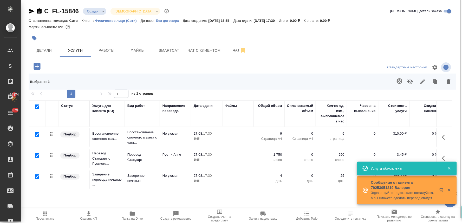
click at [42, 216] on icon "button" at bounding box center [45, 214] width 6 height 6
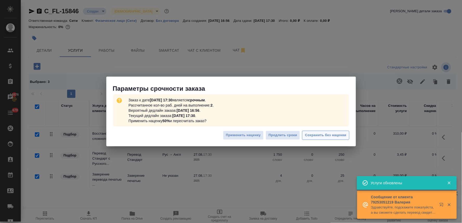
click at [322, 134] on span "Сохранить без наценки" at bounding box center [325, 135] width 41 height 6
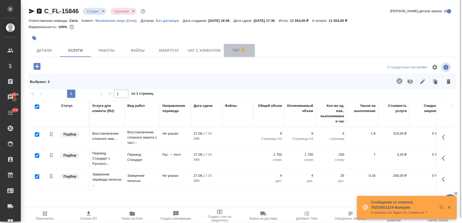
click at [233, 50] on span "Чат" at bounding box center [239, 50] width 25 height 6
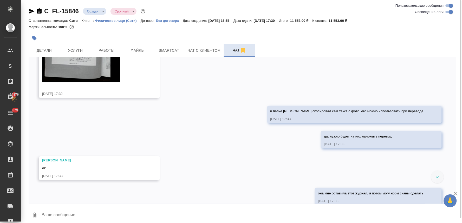
scroll to position [665, 0]
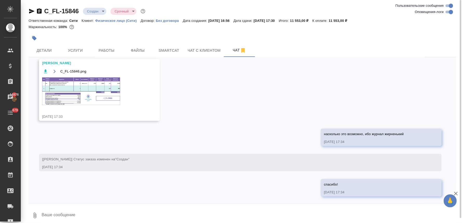
click at [97, 95] on img at bounding box center [81, 91] width 78 height 28
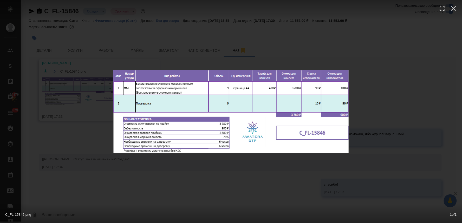
click at [222, 32] on div "C_FL-15846.png 1 of 1" at bounding box center [231, 111] width 462 height 223
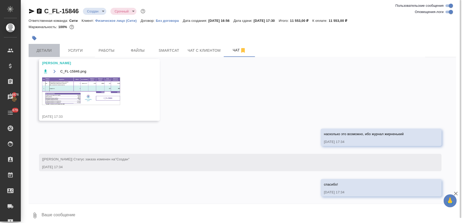
click at [35, 53] on span "Детали" at bounding box center [44, 50] width 25 height 6
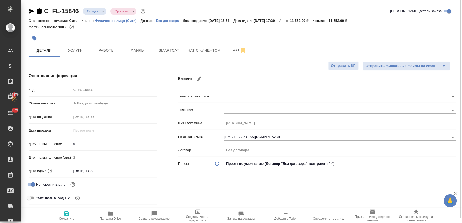
click at [69, 89] on div "Код C_FL-15846" at bounding box center [93, 89] width 129 height 9
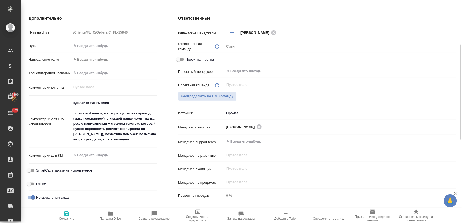
scroll to position [231, 0]
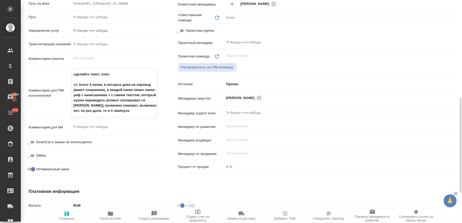
drag, startPoint x: 73, startPoint y: 79, endPoint x: 70, endPoint y: 70, distance: 9.0
click at [70, 70] on div "Комментарии для ПМ/исполнителей сделайте тикет, плиз тз: всего 4 папки, в котор…" at bounding box center [93, 93] width 129 height 48
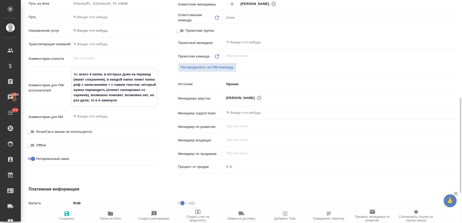
click at [132, 101] on textarea "тз: всего 4 папки, в которых доки на перевод (макет сохраняем), в каждой папке …" at bounding box center [114, 87] width 85 height 35
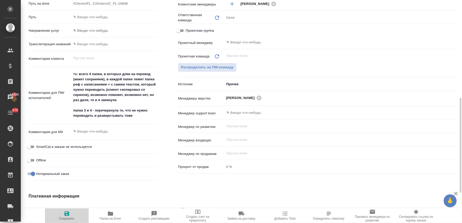
click at [68, 217] on span "Сохранить" at bounding box center [67, 219] width 16 height 4
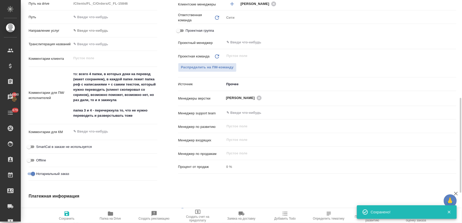
click at [164, 48] on div "Дополнительно Путь на drive /Clients/FL_C/Orders/C_FL-15846 Путь Направление ус…" at bounding box center [92, 84] width 149 height 217
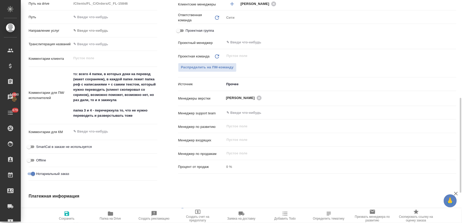
drag, startPoint x: 173, startPoint y: 191, endPoint x: 131, endPoint y: 203, distance: 43.7
click at [168, 127] on div "Ответственные Клиентские менеджеры Лямина Надежда ​ Ответственная команда Обнов…" at bounding box center [317, 84] width 299 height 217
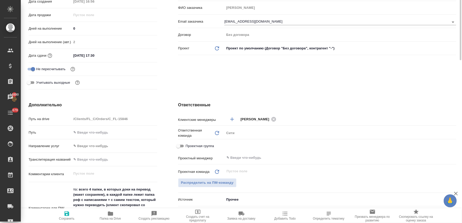
scroll to position [58, 0]
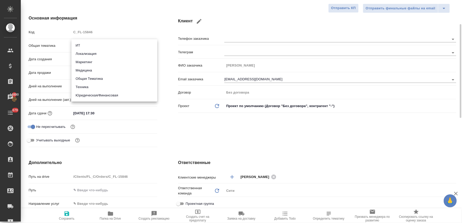
click at [95, 44] on body "🙏 .cls-1 fill:#fff; AWATERA Lyamina Nadezhda Клиенты Спецификации Заказы 14890 …" at bounding box center [231, 111] width 462 height 223
click at [101, 52] on li "Локализация" at bounding box center [114, 54] width 86 height 8
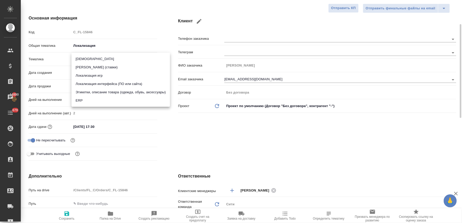
click at [103, 61] on body "🙏 .cls-1 fill:#fff; AWATERA Lyamina Nadezhda Клиенты Спецификации Заказы 14890 …" at bounding box center [231, 111] width 462 height 223
click at [179, 148] on div at bounding box center [231, 111] width 462 height 223
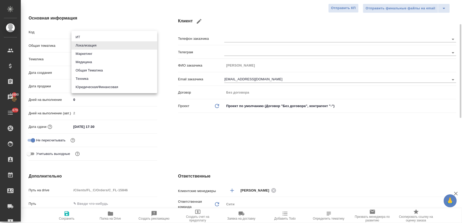
click at [92, 43] on body "🙏 .cls-1 fill:#fff; AWATERA Lyamina Nadezhda Клиенты Спецификации Заказы 14890 …" at bounding box center [231, 111] width 462 height 223
click at [92, 55] on li "Маркетинг" at bounding box center [114, 54] width 86 height 8
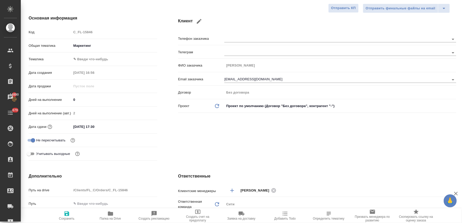
click at [94, 56] on body "🙏 .cls-1 fill:#fff; AWATERA Lyamina Nadezhda Клиенты Спецификации Заказы 14890 …" at bounding box center [231, 111] width 462 height 223
click at [99, 58] on li "Гуманитарные науки" at bounding box center [114, 59] width 86 height 8
click at [180, 137] on div "Клиент Телефон заказчика Телеграм ФИО заказчика Гринина Анастасия Email заказчи…" at bounding box center [317, 89] width 299 height 168
click at [111, 125] on input "27.08.2025 17:30" at bounding box center [94, 127] width 45 height 8
click at [142, 127] on icon "button" at bounding box center [142, 125] width 5 height 5
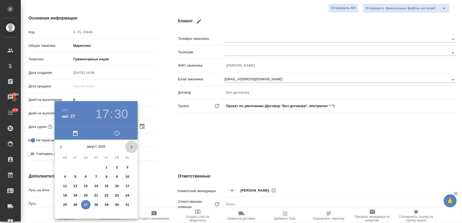
click at [132, 147] on icon "button" at bounding box center [131, 147] width 6 height 6
click at [65, 167] on p "1" at bounding box center [65, 167] width 2 height 5
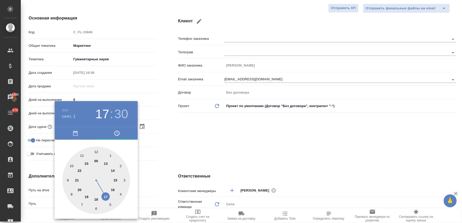
click at [113, 189] on div at bounding box center [96, 181] width 68 height 68
click at [97, 150] on div at bounding box center [96, 181] width 68 height 68
click at [234, 146] on div at bounding box center [231, 111] width 462 height 223
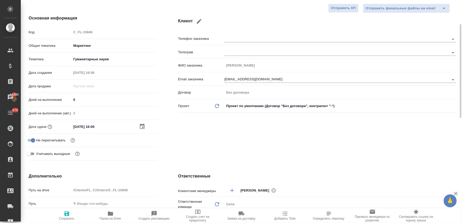
click at [67, 215] on icon "button" at bounding box center [67, 214] width 6 height 6
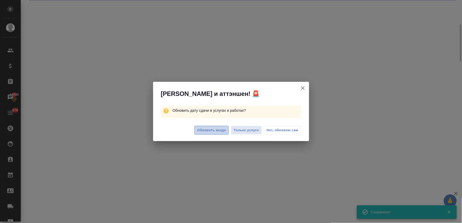
click at [214, 131] on span "Обновить везде" at bounding box center [211, 130] width 29 height 6
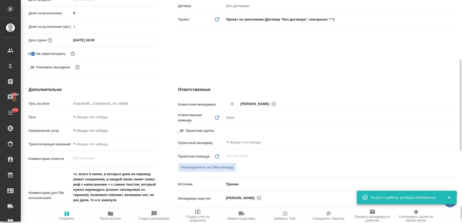
scroll to position [115, 0]
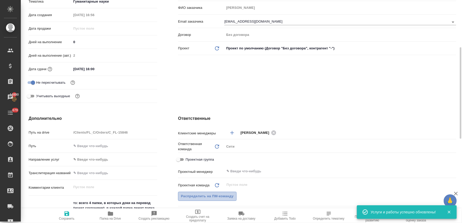
click at [222, 194] on span "Распределить на ПМ-команду" at bounding box center [207, 196] width 53 height 6
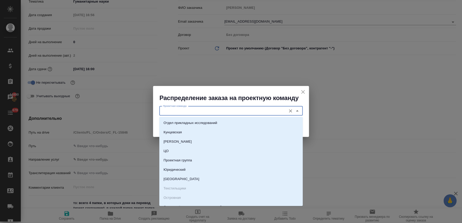
click at [229, 114] on input "Проектная команда" at bounding box center [222, 111] width 123 height 6
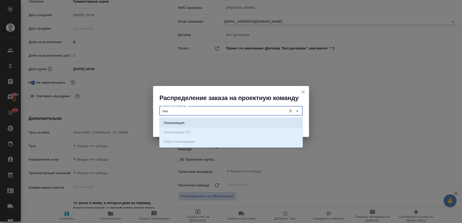
click at [229, 120] on li "Локализация" at bounding box center [230, 122] width 143 height 9
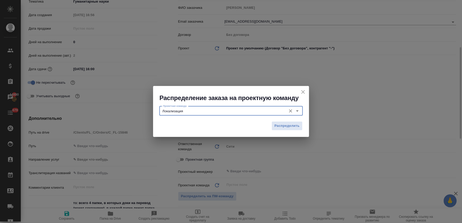
click at [273, 125] on button "Распределить" at bounding box center [287, 125] width 31 height 9
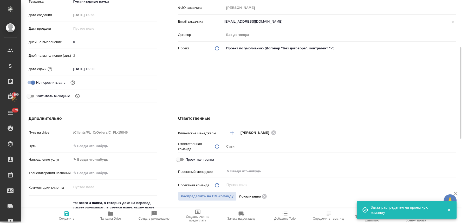
click at [66, 214] on icon "button" at bounding box center [66, 213] width 5 height 5
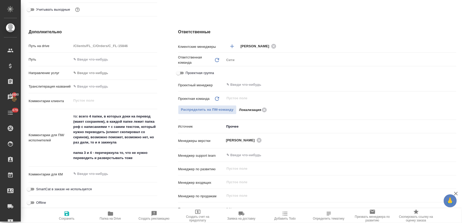
scroll to position [321, 0]
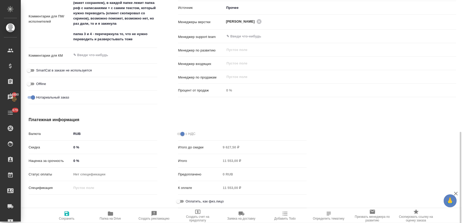
click at [193, 199] on span "Оплатить, как физ.лицо" at bounding box center [205, 201] width 38 height 5
click at [188, 199] on input "Оплатить, как физ.лицо" at bounding box center [178, 201] width 19 height 6
click at [69, 216] on icon "button" at bounding box center [67, 214] width 6 height 6
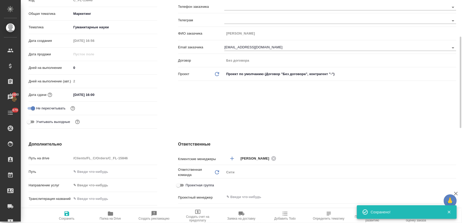
scroll to position [0, 0]
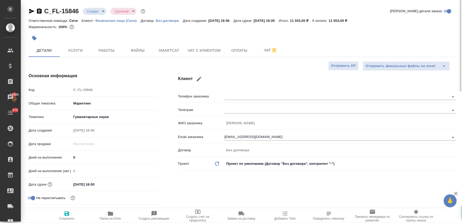
click at [92, 8] on body "🙏 .cls-1 fill:#fff; AWATERA Lyamina Nadezhda Клиенты Спецификации Заказы 14890 …" at bounding box center [231, 111] width 462 height 223
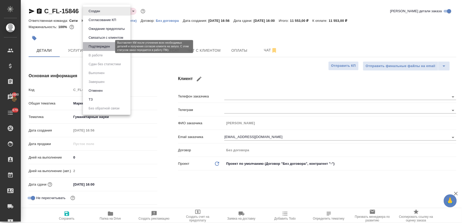
click at [101, 46] on button "Подтвержден" at bounding box center [99, 47] width 24 height 6
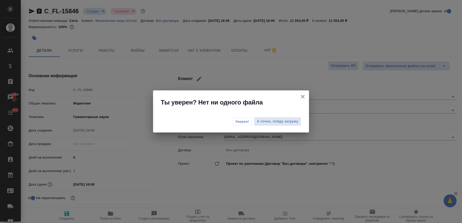
click at [246, 121] on span "Уверен!" at bounding box center [242, 121] width 14 height 5
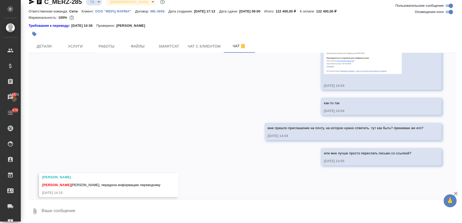
scroll to position [836, 0]
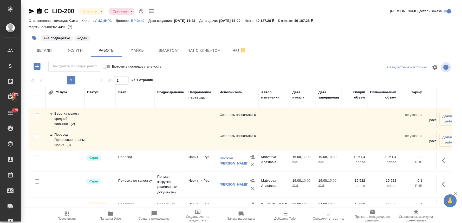
scroll to position [19, 0]
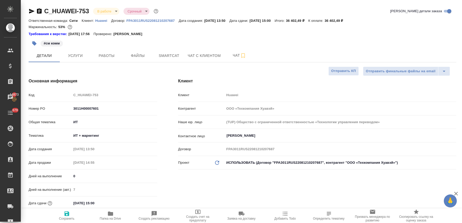
select select "RU"
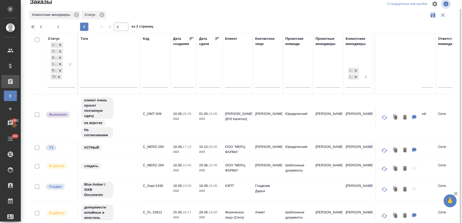
click at [56, 25] on span "1" at bounding box center [58, 26] width 8 height 5
type input "1"
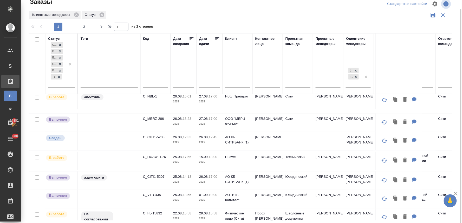
scroll to position [144, 0]
click at [162, 140] on p "C_CITI1-5208" at bounding box center [155, 136] width 25 height 5
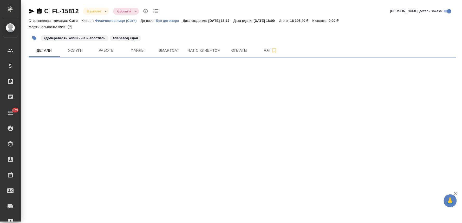
select select "RU"
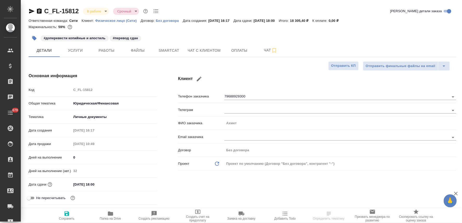
type textarea "x"
click at [101, 49] on span "Работы" at bounding box center [106, 50] width 25 height 6
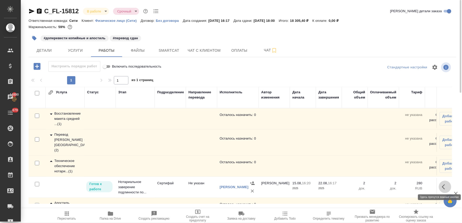
click at [442, 184] on icon "button" at bounding box center [445, 187] width 6 height 6
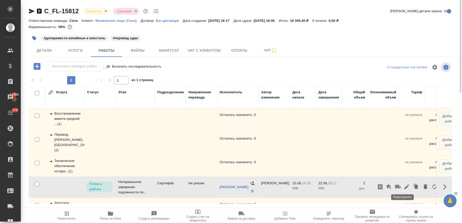
click at [404, 185] on icon "button" at bounding box center [407, 187] width 6 height 6
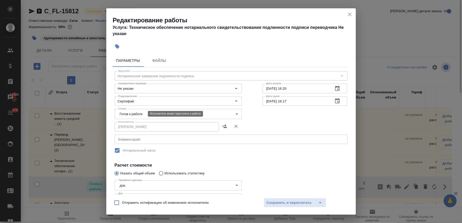
click at [131, 113] on body "🙏 .cls-1 fill:#fff; AWATERA Lyamina Nadezhda Клиенты Спецификации Заказы 14890 …" at bounding box center [231, 111] width 462 height 223
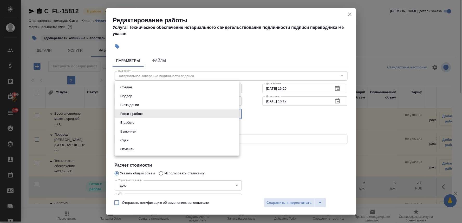
click at [134, 139] on li "Сдан" at bounding box center [177, 140] width 125 height 9
type input "closed"
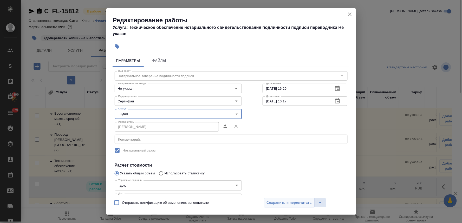
click at [292, 202] on span "Сохранить и пересчитать" at bounding box center [289, 203] width 45 height 6
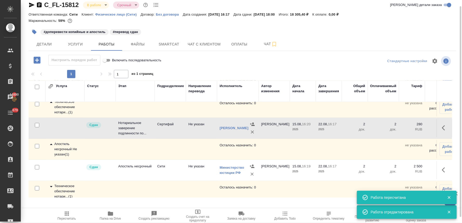
scroll to position [62, 0]
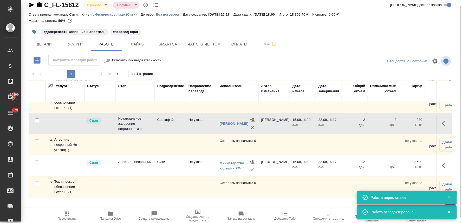
click at [70, 179] on div "Техническое обеспечение нотари... ( 1 )" at bounding box center [65, 187] width 34 height 16
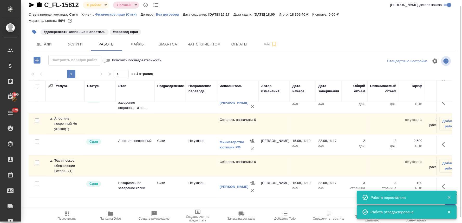
scroll to position [0, 0]
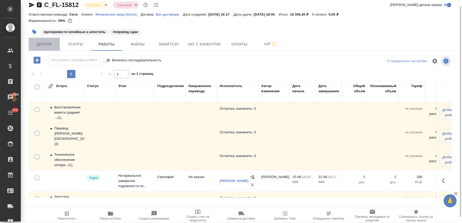
click at [42, 43] on span "Детали" at bounding box center [44, 44] width 25 height 6
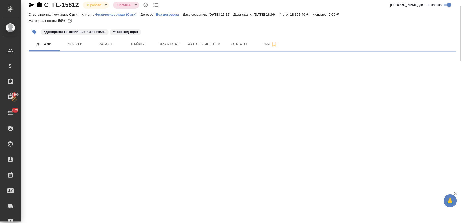
select select "RU"
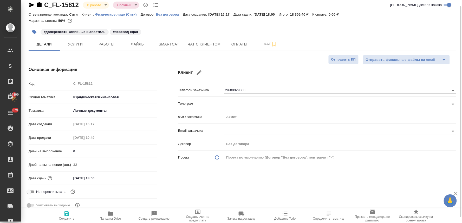
type textarea "x"
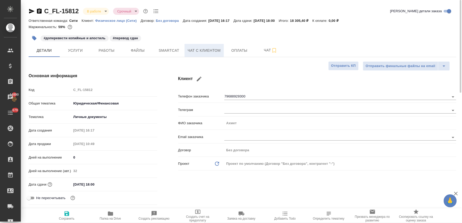
click at [208, 46] on button "Чат с клиентом" at bounding box center [204, 50] width 39 height 13
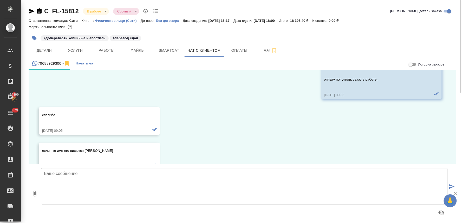
scroll to position [263, 0]
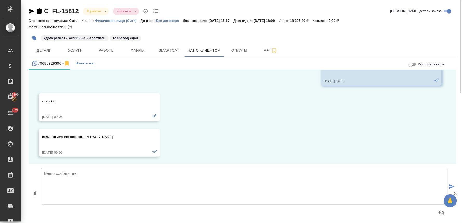
click at [111, 180] on textarea at bounding box center [244, 186] width 406 height 36
type textarea "Добрый день! Документы готовы, их можно забирать"
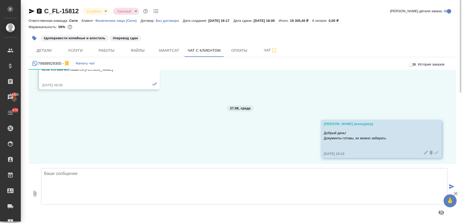
scroll to position [331, 0]
click at [34, 37] on icon "button" at bounding box center [34, 38] width 4 height 4
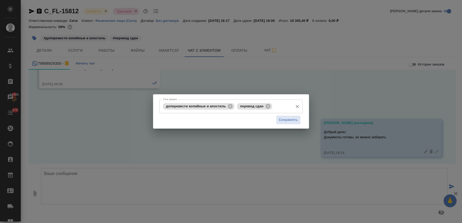
click at [279, 107] on input "Тэги заказа" at bounding box center [281, 106] width 17 height 9
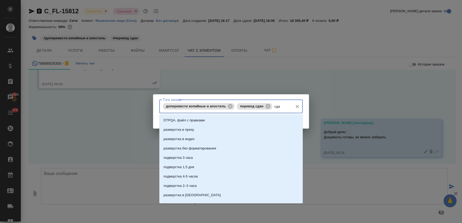
type input "сдан"
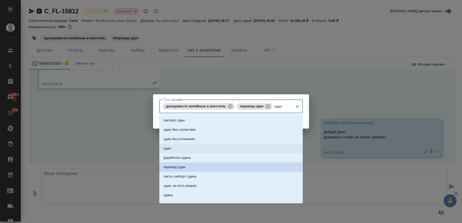
click at [185, 146] on li "сдан" at bounding box center [230, 148] width 143 height 9
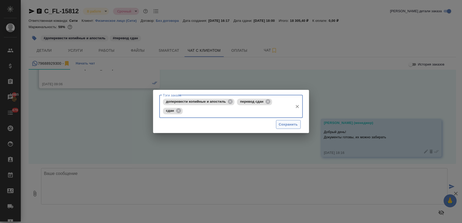
click at [295, 123] on span "Сохранить" at bounding box center [288, 125] width 19 height 6
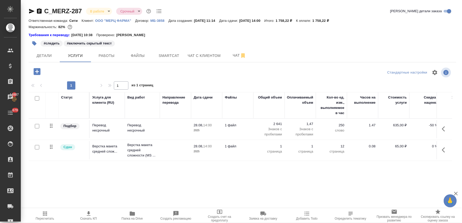
click at [450, 43] on div "#следить #включить скрытый текст" at bounding box center [243, 43] width 428 height 11
click at [137, 129] on p "Перевод несрочный" at bounding box center [142, 128] width 30 height 10
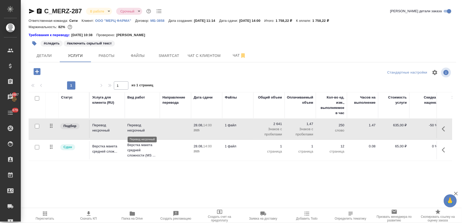
click at [137, 129] on p "Перевод несрочный" at bounding box center [142, 128] width 30 height 10
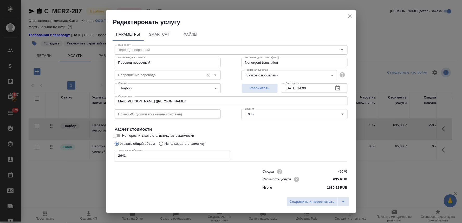
click at [143, 75] on input "Направление перевода" at bounding box center [159, 75] width 86 height 6
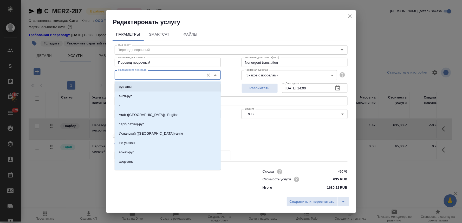
click at [136, 88] on li "рус-англ" at bounding box center [168, 86] width 106 height 9
type input "рус-англ"
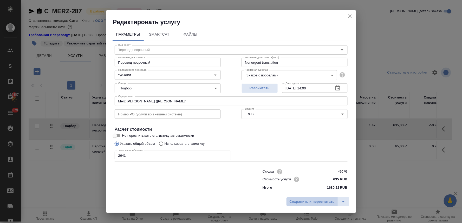
click at [311, 203] on span "Сохранить и пересчитать" at bounding box center [312, 202] width 45 height 6
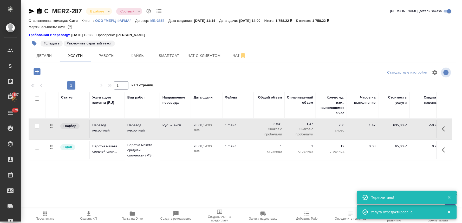
type input "normal"
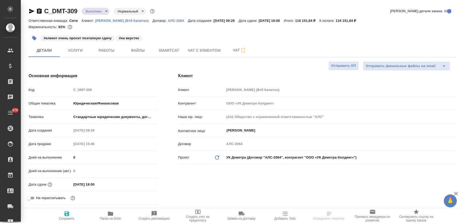
select select "RU"
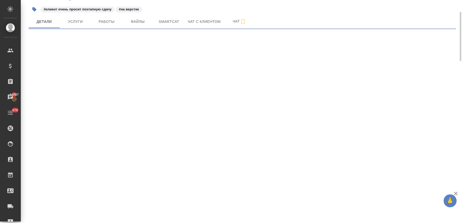
select select "RU"
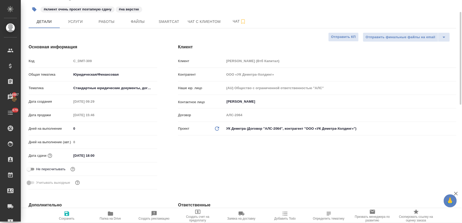
type textarea "x"
click at [234, 184] on div "Клиент Клиент Деметра Холдинг (Втб Капитал) Контрагент ООО «УК Деметра-Холдинг»…" at bounding box center [317, 118] width 299 height 168
click at [77, 19] on span "Услуги" at bounding box center [75, 21] width 25 height 6
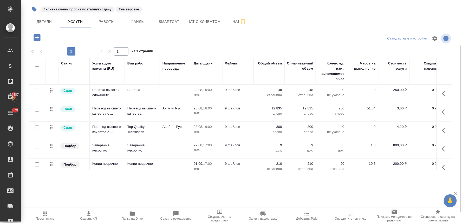
scroll to position [12, 0]
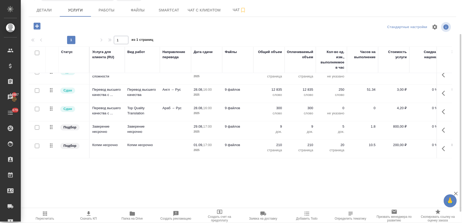
click at [404, 8] on div "Детали Услуги Работы Файлы Smartcat Чат с клиентом Чат" at bounding box center [243, 10] width 428 height 13
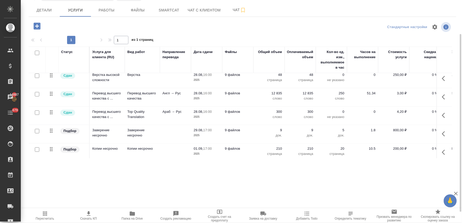
scroll to position [0, 0]
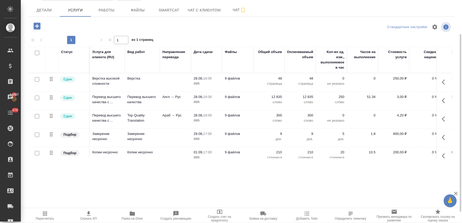
click at [235, 177] on div "C_DMT-309 Выполнен completed Нормальный normal Кратко детали заказа Ответственн…" at bounding box center [241, 106] width 441 height 212
click at [129, 219] on span "Папка на Drive" at bounding box center [132, 219] width 21 height 4
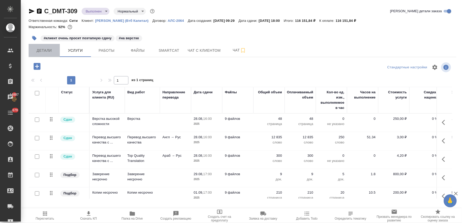
click at [44, 51] on span "Детали" at bounding box center [44, 50] width 25 height 6
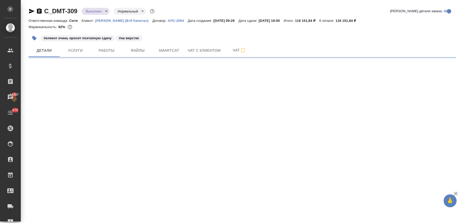
select select "RU"
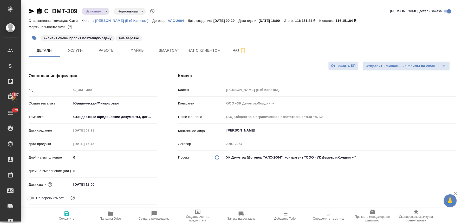
type textarea "x"
type input "[PERSON_NAME]"
type textarea "x"
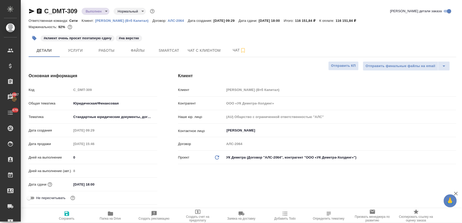
type textarea "x"
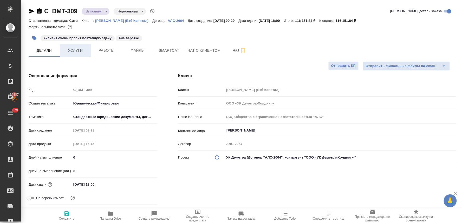
click at [70, 45] on button "Услуги" at bounding box center [75, 50] width 31 height 13
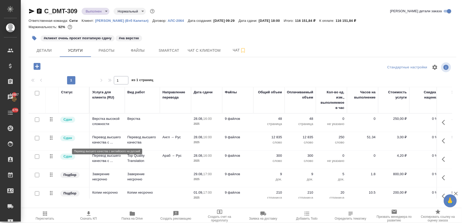
click at [103, 143] on p "Перевод высшего качества с ..." at bounding box center [107, 140] width 30 height 10
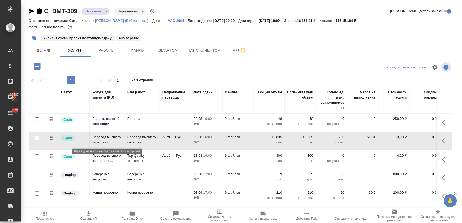
click at [103, 143] on p "Перевод высшего качества с ..." at bounding box center [107, 140] width 30 height 10
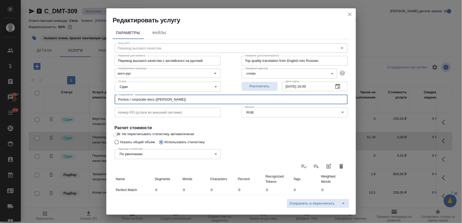
drag, startPoint x: 154, startPoint y: 100, endPoint x: 80, endPoint y: 98, distance: 74.6
click at [87, 100] on div "Редактировать услугу Параметры Файлы Вид работ Перевод высшего качества Вид раб…" at bounding box center [231, 111] width 462 height 223
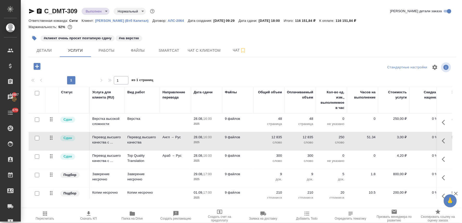
click at [35, 38] on icon "button" at bounding box center [34, 38] width 4 height 4
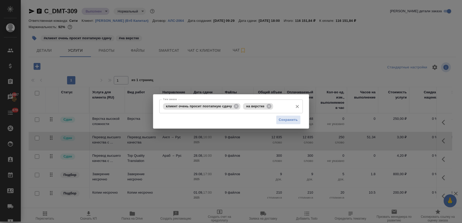
click at [280, 109] on input "Тэги заказа" at bounding box center [282, 106] width 16 height 9
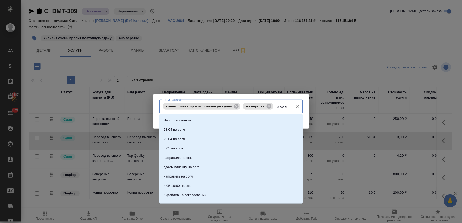
type input "на согла"
click at [273, 121] on li "На согласовании" at bounding box center [230, 120] width 143 height 9
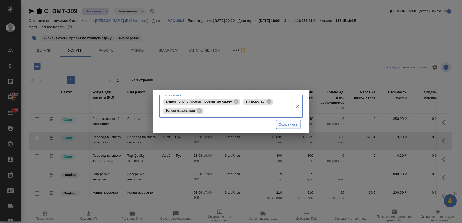
click at [285, 121] on button "Сохранить" at bounding box center [288, 124] width 25 height 9
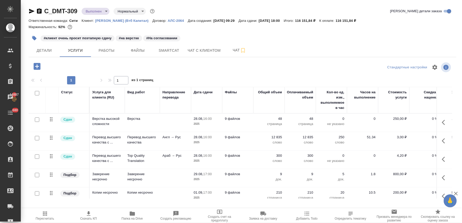
scroll to position [12, 0]
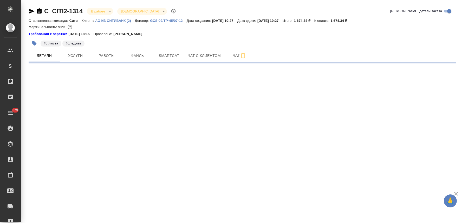
select select "RU"
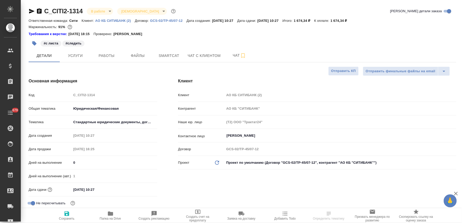
type textarea "x"
drag, startPoint x: 104, startPoint y: 188, endPoint x: 93, endPoint y: 190, distance: 11.5
click at [93, 190] on input "[DATE] 10:27" at bounding box center [94, 190] width 45 height 8
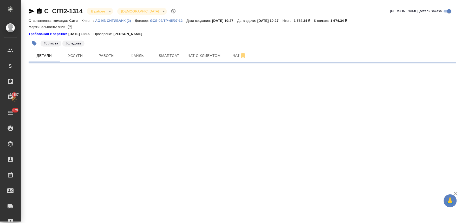
select select "RU"
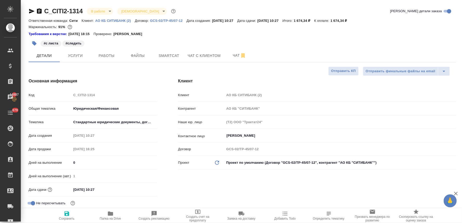
type textarea "x"
drag, startPoint x: 102, startPoint y: 191, endPoint x: 92, endPoint y: 192, distance: 9.5
click at [92, 192] on input "[DATE] 10:27" at bounding box center [94, 190] width 45 height 8
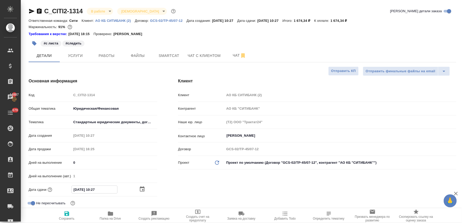
type input "[DATE] 1_:__"
type textarea "x"
type input "[DATE] 11:__"
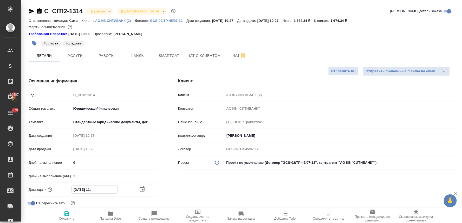
type textarea "x"
type input "[DATE] 11:0_"
type textarea "x"
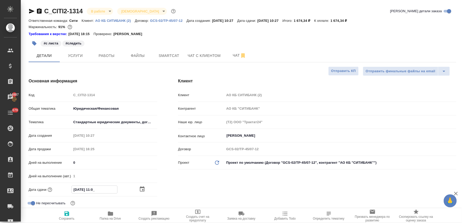
type textarea "x"
type input "[DATE] 11:00"
type textarea "x"
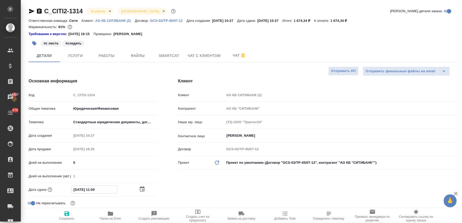
type textarea "x"
type input "[DATE] 11:00"
click at [67, 215] on icon "button" at bounding box center [67, 214] width 6 height 6
type textarea "x"
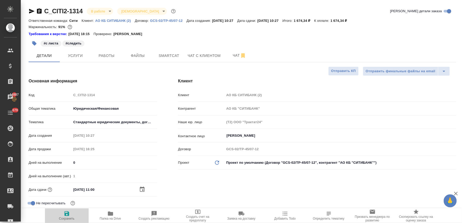
type textarea "x"
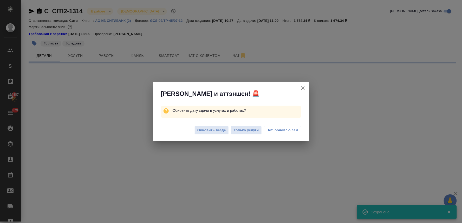
select select "RU"
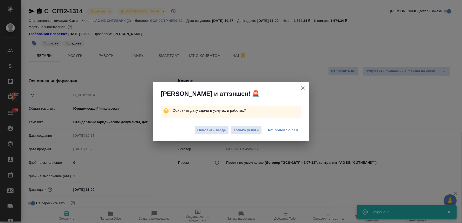
type textarea "x"
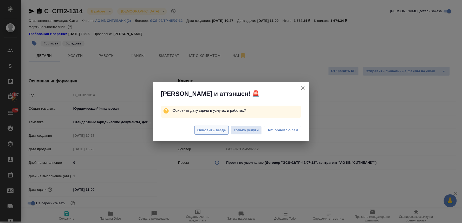
click at [209, 132] on span "Обновить везде" at bounding box center [211, 130] width 29 height 6
type textarea "x"
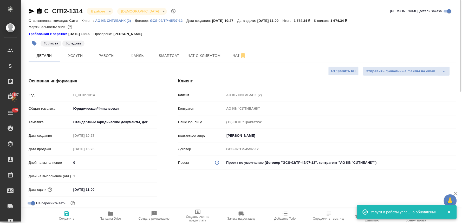
click at [292, 216] on span "Добавить Todo" at bounding box center [284, 216] width 37 height 10
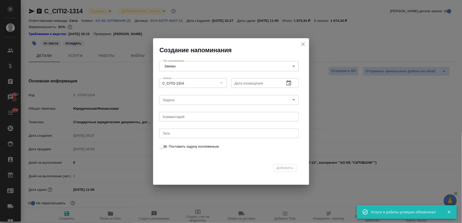
click at [287, 84] on icon "button" at bounding box center [289, 83] width 6 height 6
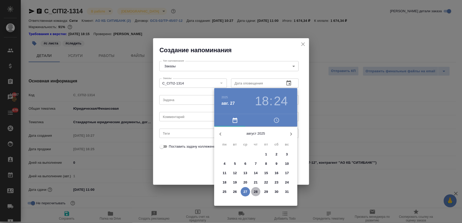
click at [252, 193] on span "28" at bounding box center [255, 191] width 9 height 5
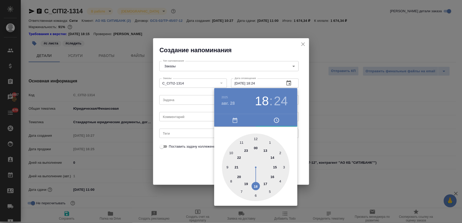
click at [242, 142] on div at bounding box center [256, 168] width 68 height 68
click at [257, 138] on div at bounding box center [256, 168] width 68 height 68
type input "28.08.2025 11:00"
click at [162, 168] on div at bounding box center [231, 111] width 462 height 223
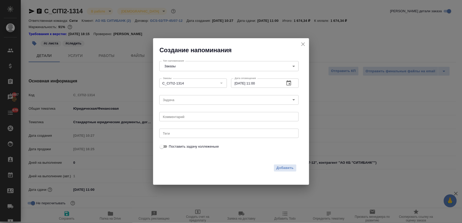
click at [188, 98] on body "🙏 .cls-1 fill:#fff; AWATERA Lyamina Nadezhda Клиенты Спецификации Заказы 14887 …" at bounding box center [231, 111] width 462 height 223
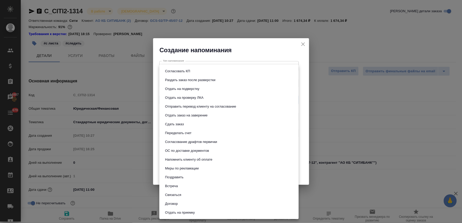
click at [188, 121] on li "Сдать заказ" at bounding box center [228, 124] width 139 height 9
type input "Сдать заказ"
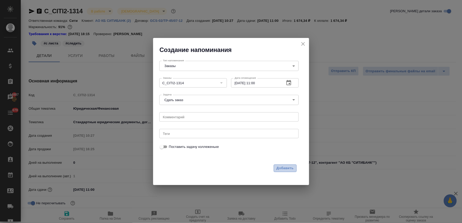
click at [290, 167] on span "Добавить" at bounding box center [285, 168] width 17 height 6
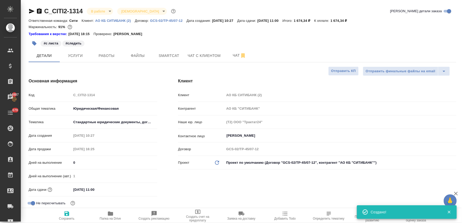
type textarea "x"
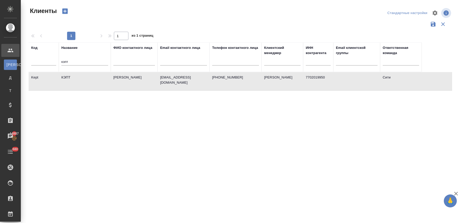
select select "RU"
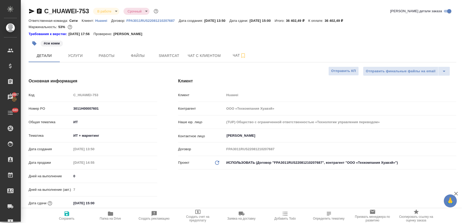
select select "RU"
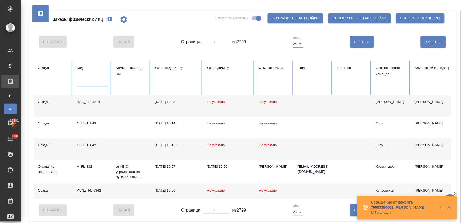
scroll to position [5, 0]
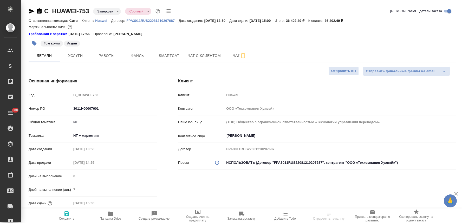
select select "RU"
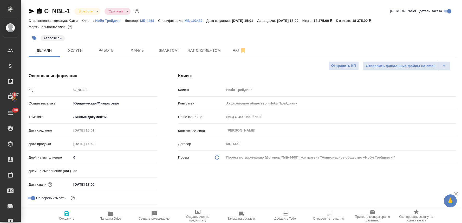
select select "RU"
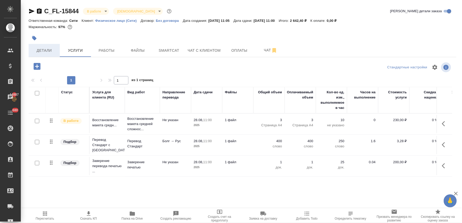
click at [47, 49] on span "Детали" at bounding box center [44, 50] width 25 height 6
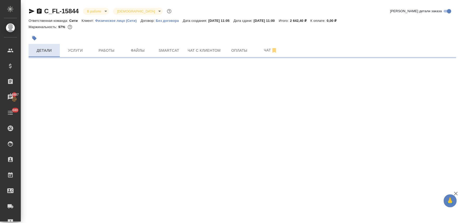
select select "RU"
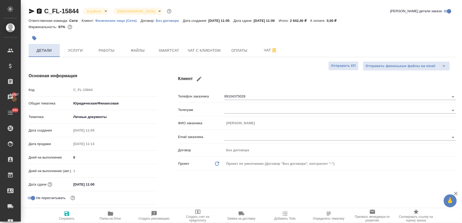
type textarea "x"
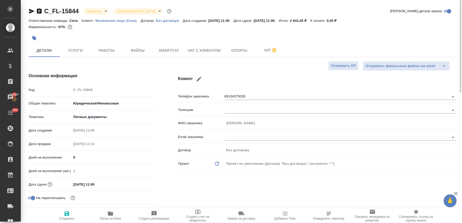
type textarea "x"
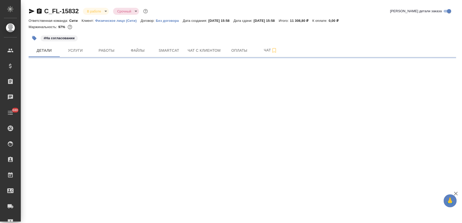
select select "RU"
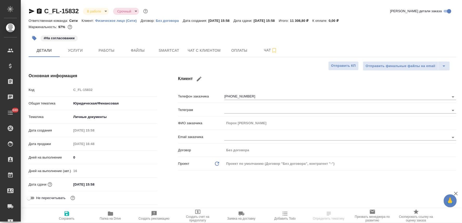
type textarea "x"
click at [212, 51] on span "Чат с клиентом" at bounding box center [204, 50] width 33 height 6
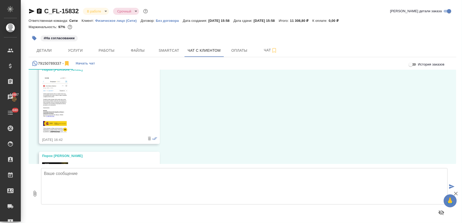
scroll to position [770, 0]
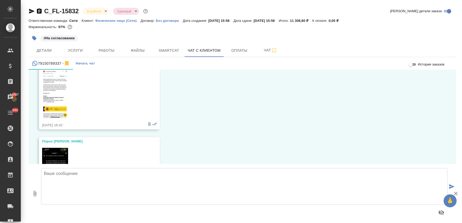
click at [64, 96] on img at bounding box center [55, 90] width 26 height 56
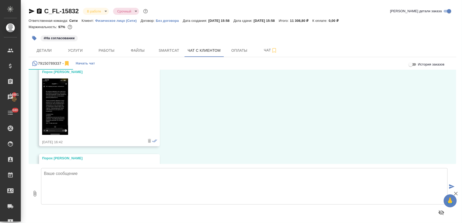
scroll to position [856, 0]
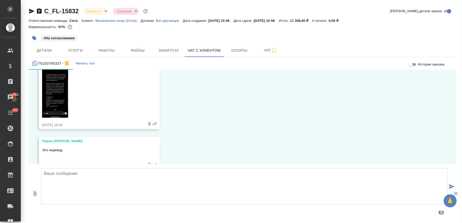
click at [63, 94] on img at bounding box center [55, 89] width 26 height 56
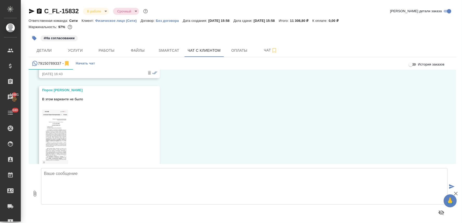
scroll to position [1045, 0]
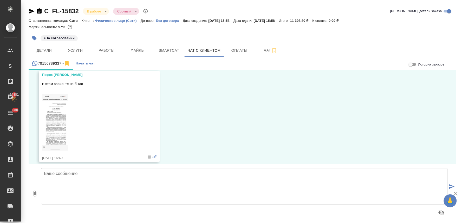
click at [61, 107] on img at bounding box center [55, 122] width 26 height 56
click at [89, 176] on textarea at bounding box center [244, 186] width 406 height 36
click at [50, 53] on span "Детали" at bounding box center [44, 50] width 25 height 6
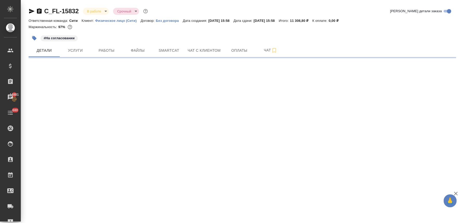
select select "RU"
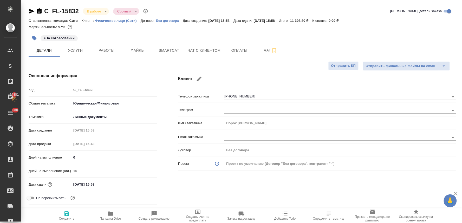
type textarea "x"
click at [213, 48] on span "Чат с клиентом" at bounding box center [204, 50] width 33 height 6
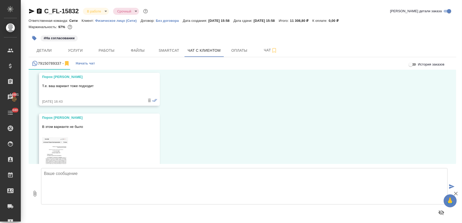
scroll to position [1045, 0]
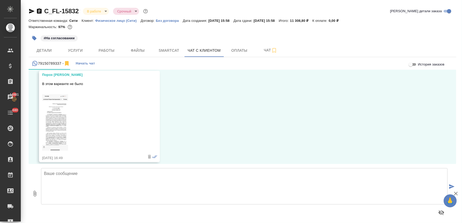
click at [70, 180] on textarea at bounding box center [244, 186] width 406 height 36
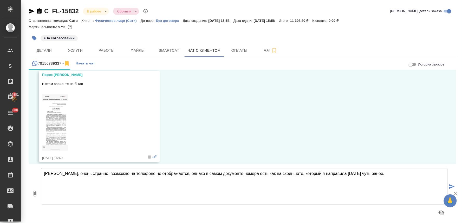
click at [303, 182] on textarea "Екатерина, очень странно, возможно на телефоне не отображается, однако в самом …" at bounding box center [244, 186] width 406 height 36
click at [388, 173] on textarea "Екатерина, очень странно, возможно на телефоне не отображается, однако в самом …" at bounding box center [244, 186] width 406 height 36
type textarea "Екатерина, очень странно, возможно на телефоне не отображается, однако в самом …"
click at [88, 191] on textarea "Екатерина, очень странно, возможно на телефоне не отображается, однако в самом …" at bounding box center [244, 186] width 406 height 36
click at [32, 194] on icon "button" at bounding box center [35, 194] width 6 height 6
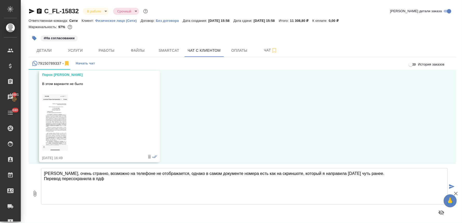
type input "C:\fakepath\согласие Порох Екатерина(es).pdf"
click at [138, 185] on textarea "Екатерина, очень странно, возможно на телефоне не отображается, однако в самом …" at bounding box center [244, 186] width 406 height 36
type textarea "Екатерина, очень странно, возможно на телефоне не отображается, однако в самом …"
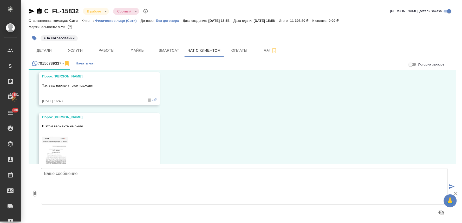
scroll to position [992, 0]
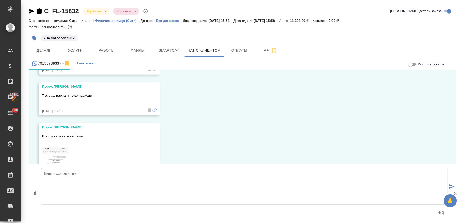
drag, startPoint x: 76, startPoint y: 99, endPoint x: 240, endPoint y: 96, distance: 164.0
click at [240, 96] on div "22.08, пятница Димитриева Юлия (менеджер) https://yoomoney.ru/checkout/payments…" at bounding box center [243, 117] width 428 height 94
click at [121, 93] on p "Т.е. ваш вариант тоже подходит" at bounding box center [92, 95] width 100 height 5
drag, startPoint x: 107, startPoint y: 83, endPoint x: 80, endPoint y: 87, distance: 27.1
click at [85, 93] on p "Т.е. ваш вариант тоже подходит" at bounding box center [92, 95] width 100 height 5
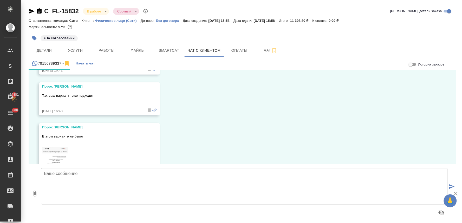
click at [54, 94] on div "Т.е. ваш вариант тоже подходит" at bounding box center [92, 99] width 100 height 14
click at [42, 93] on p "Т.е. ваш вариант тоже подходит" at bounding box center [92, 95] width 100 height 5
click at [152, 108] on icon at bounding box center [154, 109] width 5 height 3
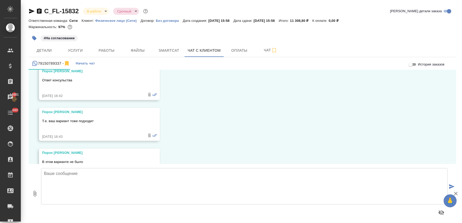
scroll to position [935, 0]
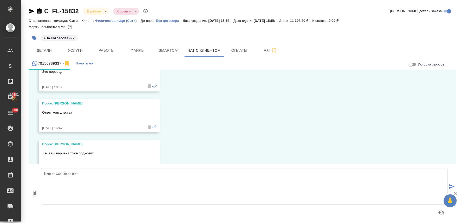
click at [54, 148] on div "Т.е. ваш вариант тоже подходит" at bounding box center [92, 156] width 100 height 16
click at [45, 142] on div "Порох Екатерина" at bounding box center [92, 144] width 100 height 5
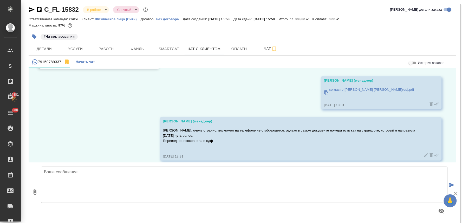
scroll to position [3, 0]
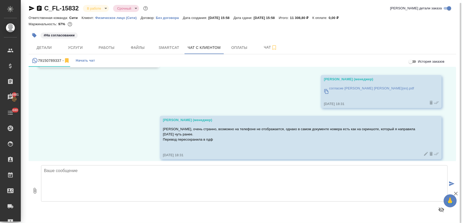
click at [129, 173] on textarea at bounding box center [244, 183] width 406 height 36
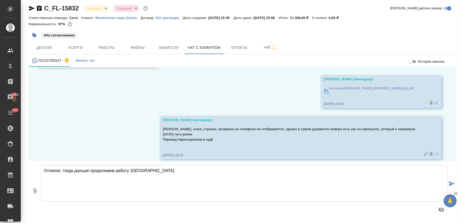
type textarea "Отлично, тогда дальше продолжаем работу. Спасибо"
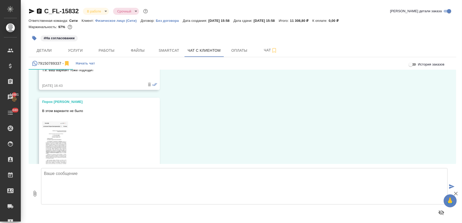
scroll to position [1178, 0]
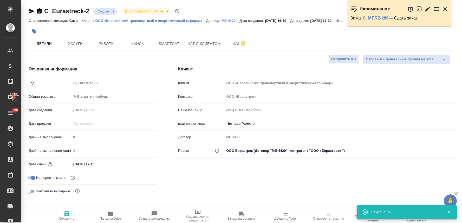
select select "RU"
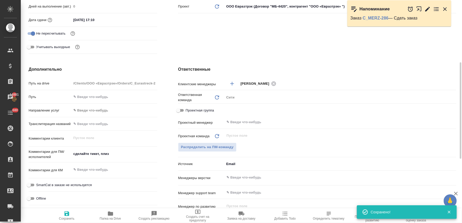
click at [172, 183] on div "Ответственные Клиентские менеджеры [PERSON_NAME] ​ Ответственная команда Обнови…" at bounding box center [317, 161] width 299 height 210
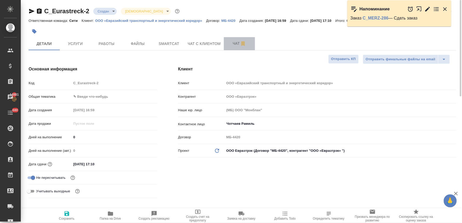
click at [234, 42] on span "Чат" at bounding box center [239, 43] width 25 height 6
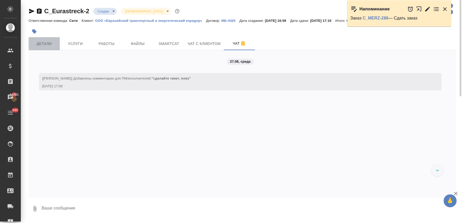
click at [43, 43] on span "Детали" at bounding box center [44, 44] width 25 height 6
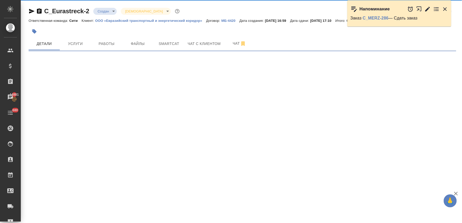
select select "RU"
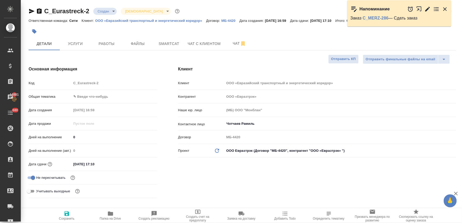
type textarea "x"
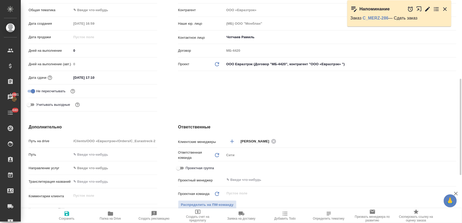
scroll to position [58, 0]
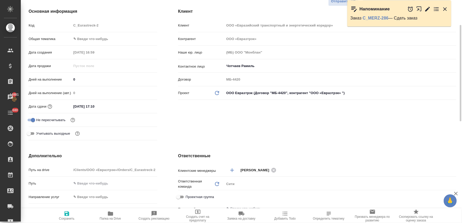
click at [115, 104] on input "[DATE] 17:10" at bounding box center [93, 107] width 45 height 8
click at [142, 105] on icon "button" at bounding box center [142, 106] width 6 height 6
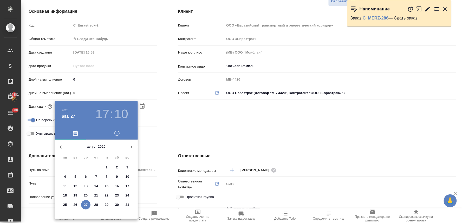
click at [113, 132] on span "button" at bounding box center [116, 133] width 35 height 6
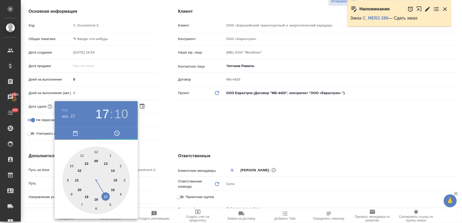
click at [95, 201] on div at bounding box center [96, 181] width 68 height 68
type input "[DATE] 18:10"
type textarea "x"
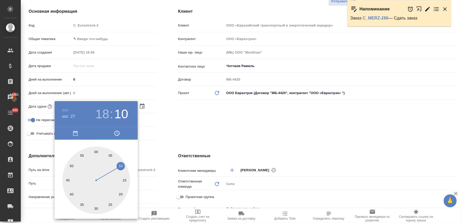
click at [67, 182] on div at bounding box center [96, 181] width 68 height 68
type input "[DATE] 18:44"
type textarea "x"
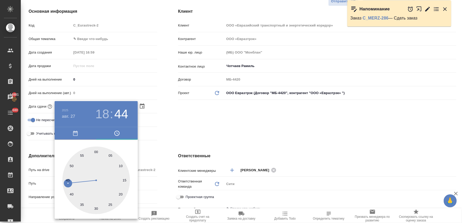
click at [185, 142] on div at bounding box center [231, 111] width 462 height 223
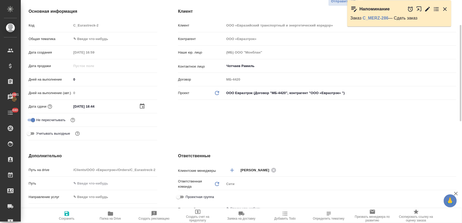
click at [114, 105] on input "[DATE] 18:44" at bounding box center [93, 107] width 45 height 8
type input "[DATE] 18:4_"
type textarea "x"
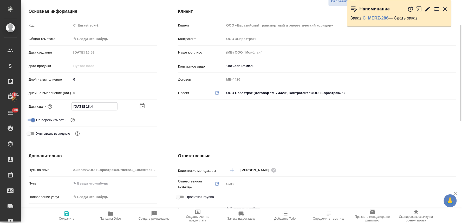
type input "[DATE] 18:45"
type textarea "x"
type input "[DATE] 18:45"
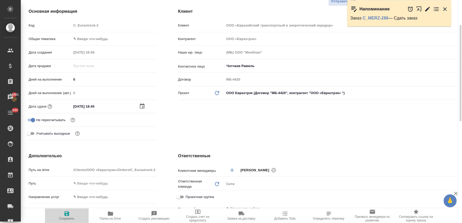
click at [63, 212] on span "Сохранить" at bounding box center [66, 216] width 37 height 10
type textarea "x"
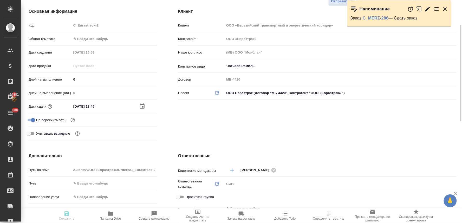
type textarea "x"
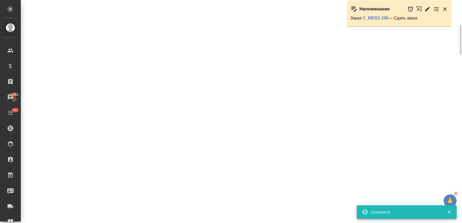
select select "RU"
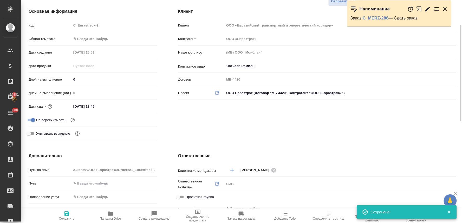
type textarea "x"
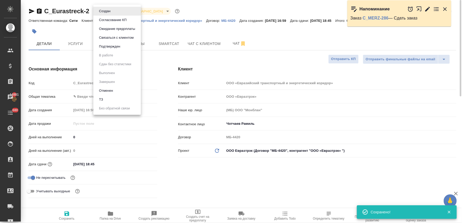
click at [95, 9] on body "🙏 .cls-1 fill:#fff; AWATERA [PERSON_NAME] Спецификации Заказы 14881 Чаты 680 To…" at bounding box center [231, 111] width 462 height 223
click at [108, 100] on li "ТЗ" at bounding box center [117, 99] width 48 height 9
type textarea "x"
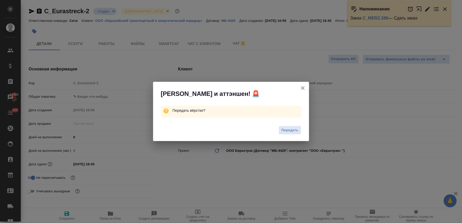
click at [303, 88] on icon "button" at bounding box center [303, 88] width 4 height 4
type textarea "x"
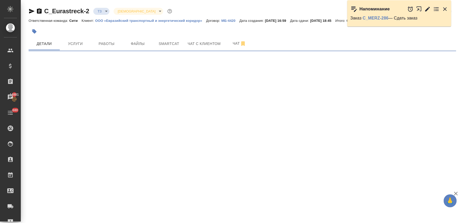
select select "RU"
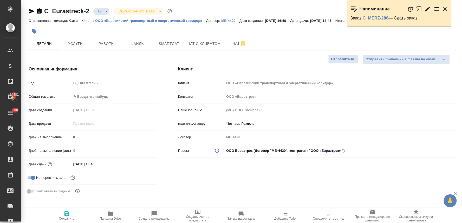
type textarea "x"
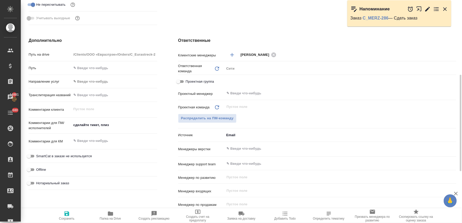
click at [242, 152] on div "​" at bounding box center [340, 148] width 232 height 9
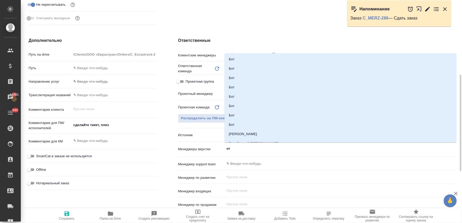
type input "отд"
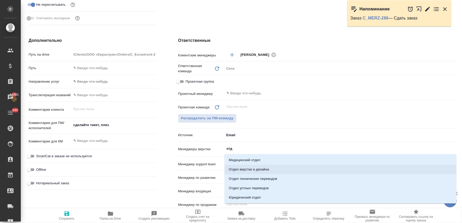
click at [249, 169] on li "Отдел верстки и дизайна" at bounding box center [341, 169] width 232 height 9
type textarea "x"
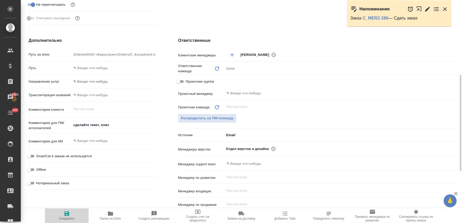
click at [61, 216] on span "Сохранить" at bounding box center [66, 216] width 37 height 10
type textarea "x"
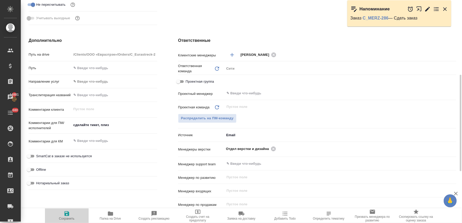
type textarea "x"
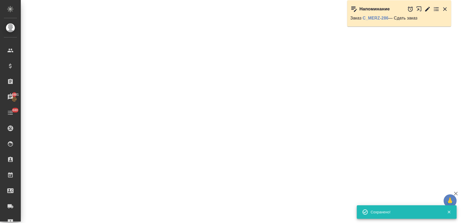
select select "RU"
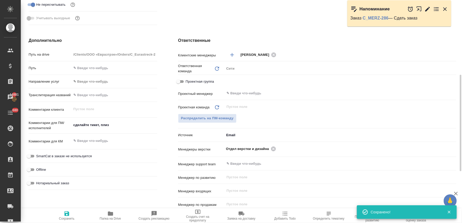
type textarea "x"
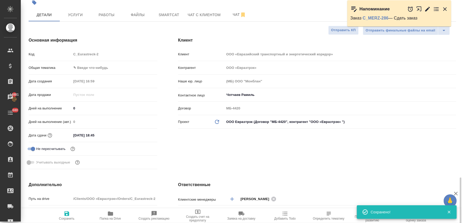
scroll to position [0, 0]
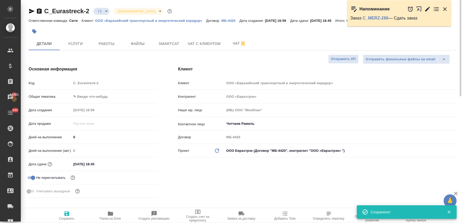
click at [101, 7] on div "C_Eurastreck-2 ТЗ tz Святая троица holyTrinity" at bounding box center [101, 11] width 145 height 8
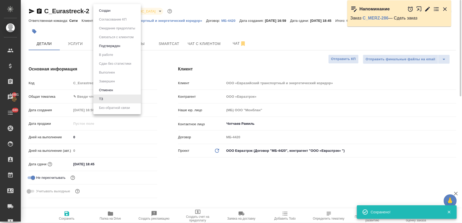
click at [102, 10] on body "🙏 .cls-1 fill:#fff; AWATERA Lyamina Nadezhda Клиенты Спецификации Заказы 14881 …" at bounding box center [231, 111] width 462 height 223
click at [162, 107] on div at bounding box center [231, 111] width 462 height 223
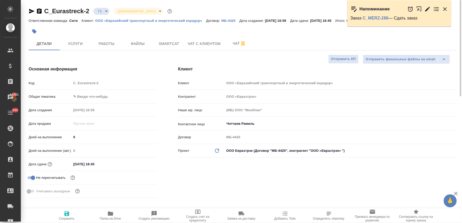
click at [73, 88] on div "Код C_Eurastreck-2" at bounding box center [93, 85] width 129 height 14
type textarea "x"
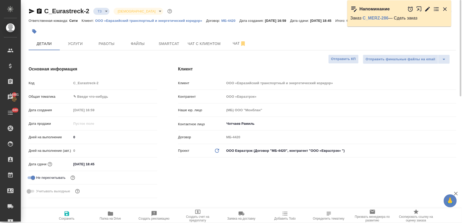
type textarea "x"
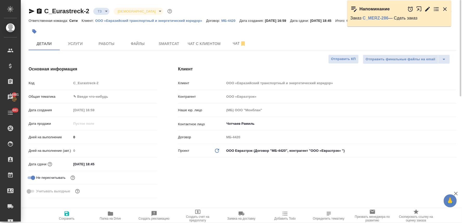
type textarea "x"
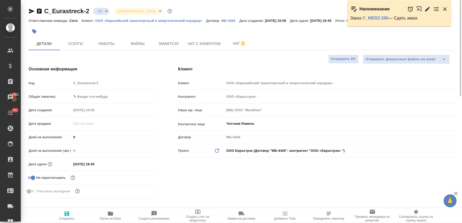
type textarea "x"
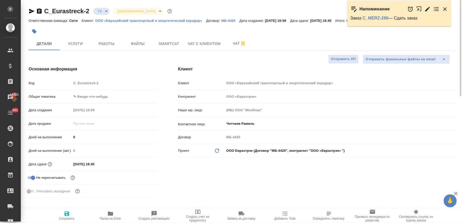
type textarea "x"
click at [74, 43] on span "Услуги" at bounding box center [75, 44] width 25 height 6
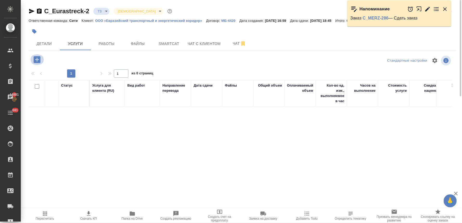
click at [37, 60] on icon "button" at bounding box center [36, 59] width 9 height 9
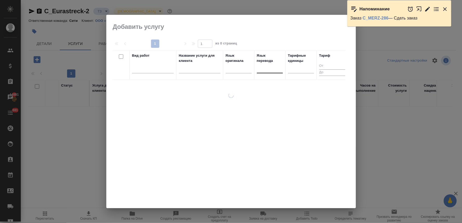
click at [263, 73] on div at bounding box center [270, 68] width 26 height 10
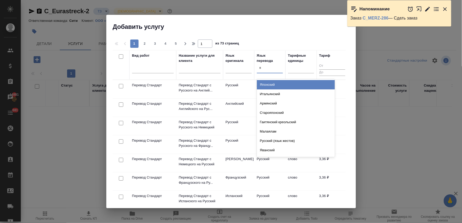
type input "яп"
click at [265, 83] on div "Японский" at bounding box center [296, 84] width 78 height 9
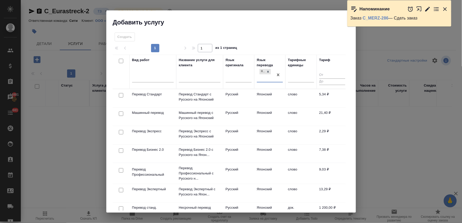
click at [120, 95] on input "checkbox" at bounding box center [121, 95] width 4 height 4
checkbox input "true"
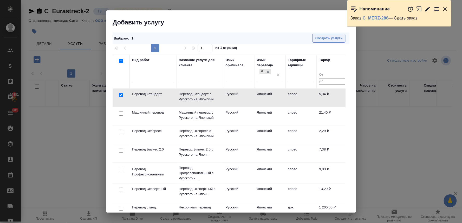
click at [342, 35] on span "Создать услуги" at bounding box center [328, 38] width 27 height 6
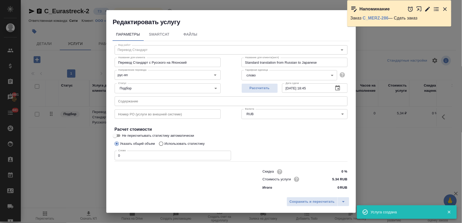
drag, startPoint x: 160, startPoint y: 198, endPoint x: 160, endPoint y: 172, distance: 25.7
click at [160, 198] on div "Сохранить и пересчитать" at bounding box center [231, 203] width 250 height 18
click at [152, 103] on input "text" at bounding box center [231, 100] width 233 height 9
paste input "Положение о Представителе ТПП КР откорректированное"
type input "Положение о Представителе ТПП КР откорректированное"
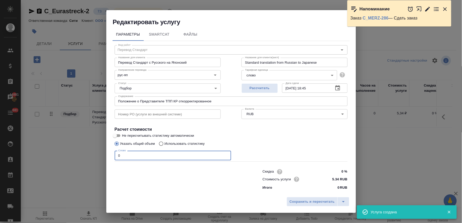
drag, startPoint x: 129, startPoint y: 153, endPoint x: 74, endPoint y: 154, distance: 55.9
click at [75, 154] on div "Редактировать услугу Параметры SmartCat Файлы Вид работ Перевод Стандарт Вид ра…" at bounding box center [231, 111] width 462 height 223
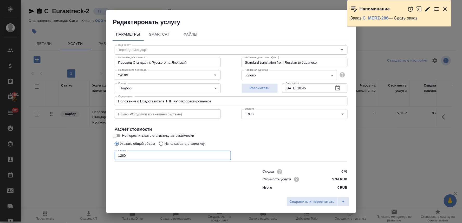
type input "1260"
click at [314, 195] on div "Сохранить и пересчитать" at bounding box center [231, 203] width 250 height 18
click at [315, 201] on span "Сохранить и пересчитать" at bounding box center [312, 202] width 45 height 6
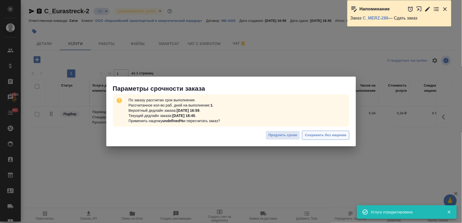
click at [321, 133] on span "Сохранить без наценки" at bounding box center [325, 135] width 41 height 6
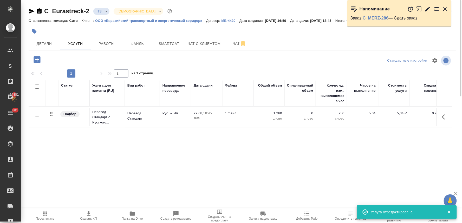
type input "urgent"
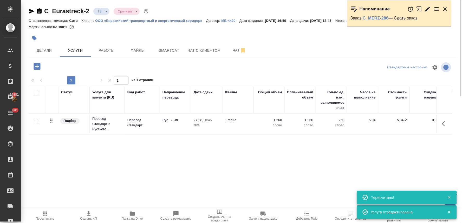
click at [233, 41] on div at bounding box center [171, 37] width 285 height 11
click at [235, 46] on button "Чат" at bounding box center [239, 50] width 31 height 13
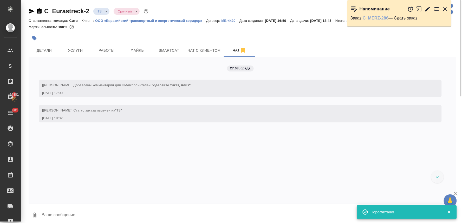
click at [378, 19] on link "C_MERZ-286" at bounding box center [376, 18] width 26 height 4
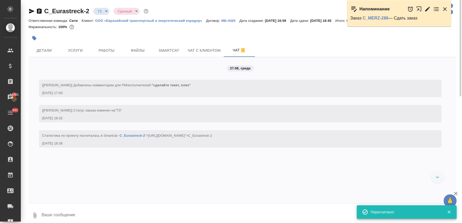
click at [444, 9] on icon "button" at bounding box center [445, 9] width 6 height 6
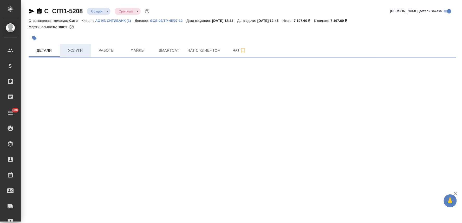
select select "RU"
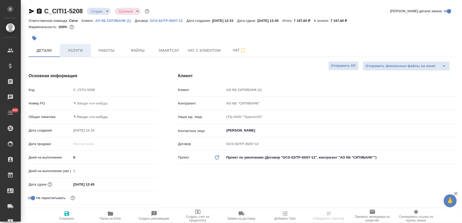
click at [74, 51] on span "Услуги" at bounding box center [75, 50] width 25 height 6
type textarea "x"
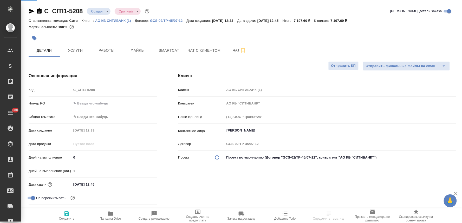
type textarea "x"
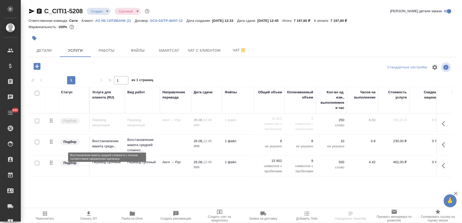
click at [110, 142] on p "Восстановление макета средн..." at bounding box center [107, 144] width 30 height 10
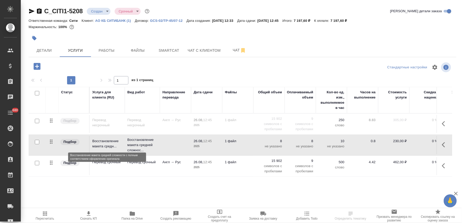
click at [110, 142] on p "Восстановление макета средн..." at bounding box center [107, 144] width 30 height 10
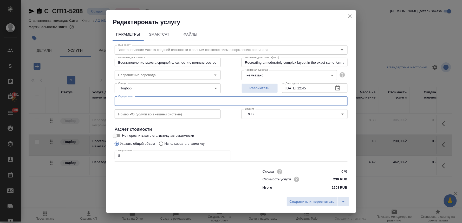
click at [130, 103] on input "text" at bounding box center [231, 100] width 233 height 9
paste input "1520124431"
click at [219, 17] on div "Редактировать услугу" at bounding box center [231, 18] width 250 height 16
click at [167, 102] on input "1520124431 (" at bounding box center [231, 100] width 233 height 9
paste input "AGR"
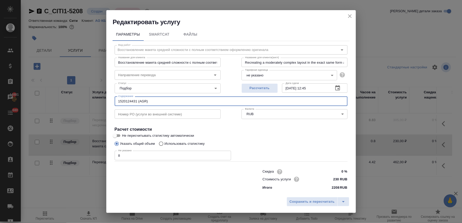
drag, startPoint x: 157, startPoint y: 102, endPoint x: 76, endPoint y: 108, distance: 81.8
click at [76, 108] on div "Редактировать услугу Параметры SmartCat Файлы Вид работ Восстановление макета с…" at bounding box center [231, 111] width 462 height 223
type input "1520124431 (AGR)"
click at [302, 202] on span "Сохранить и пересчитать" at bounding box center [312, 202] width 45 height 6
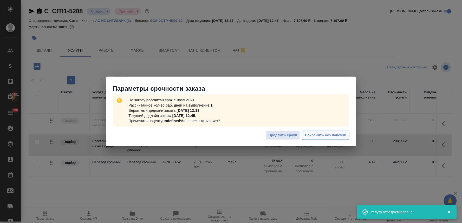
click at [319, 136] on span "Сохранить без наценки" at bounding box center [325, 135] width 41 height 6
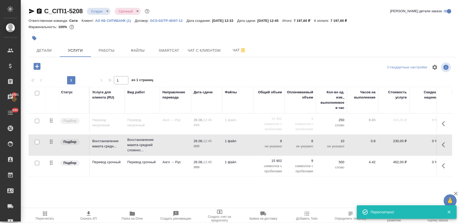
click at [444, 163] on icon "button" at bounding box center [445, 166] width 6 height 6
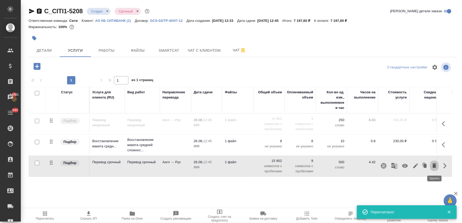
click at [435, 165] on icon "button" at bounding box center [434, 165] width 4 height 5
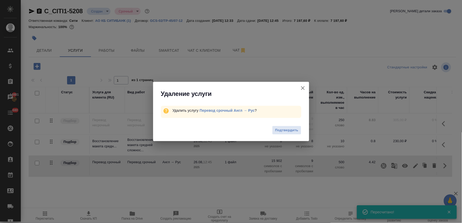
click at [281, 131] on span "Подтвердить" at bounding box center [286, 130] width 23 height 6
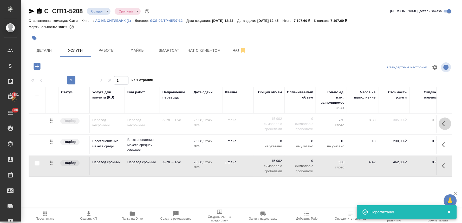
click at [443, 125] on icon "button" at bounding box center [443, 123] width 3 height 5
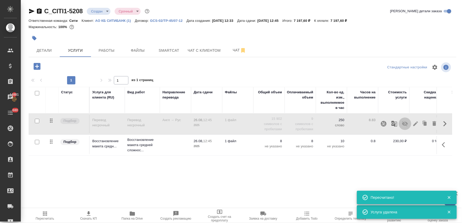
click at [404, 125] on icon "button" at bounding box center [405, 123] width 6 height 5
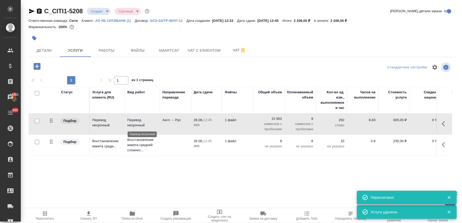
click at [130, 120] on p "Перевод несрочный" at bounding box center [142, 122] width 30 height 10
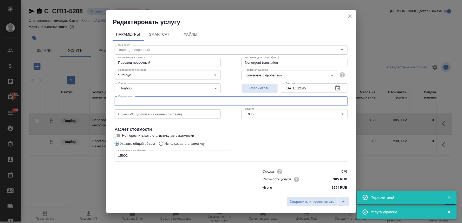
click at [147, 99] on input "text" at bounding box center [231, 100] width 233 height 9
paste input "1520124431 (AGR)"
type input "1520124431 (AGR)"
click at [306, 202] on span "Сохранить и пересчитать" at bounding box center [312, 202] width 45 height 6
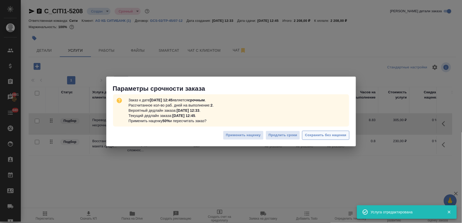
click at [325, 135] on span "Сохранить без наценки" at bounding box center [325, 135] width 41 height 6
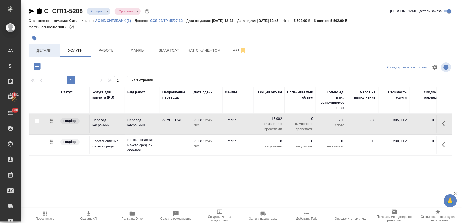
click at [49, 53] on span "Детали" at bounding box center [44, 50] width 25 height 6
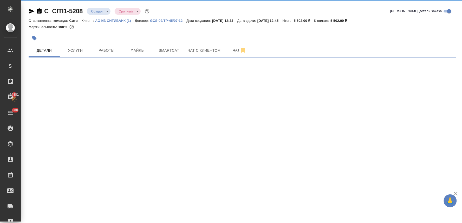
select select "RU"
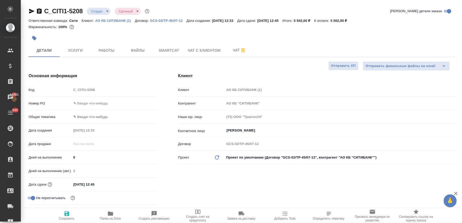
type textarea "x"
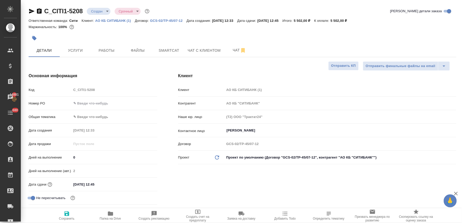
type textarea "x"
click at [286, 220] on span "Добавить Todo" at bounding box center [284, 219] width 21 height 4
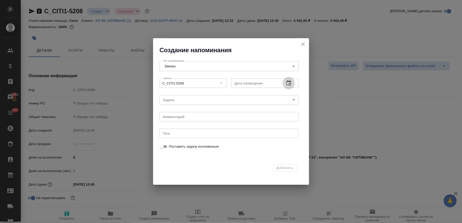
click at [286, 81] on icon "button" at bounding box center [289, 83] width 6 height 6
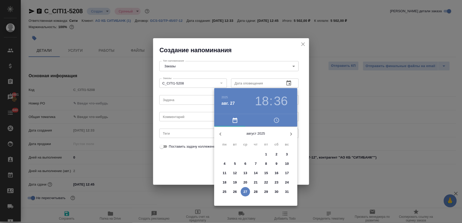
click at [257, 192] on p "28" at bounding box center [256, 191] width 4 height 5
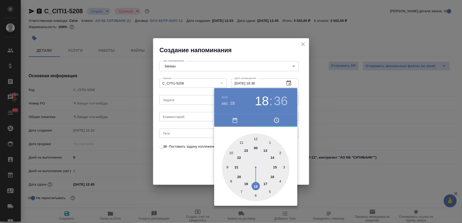
click at [231, 153] on div at bounding box center [256, 168] width 68 height 68
click at [255, 137] on div at bounding box center [256, 168] width 68 height 68
type input "28.08.2025 10:00"
click at [205, 167] on div at bounding box center [231, 111] width 462 height 223
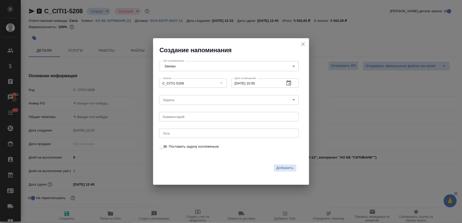
click at [196, 100] on body "🙏 .cls-1 fill:#fff; AWATERA Lyamina Nadezhda Клиенты Спецификации Заказы 14881 …" at bounding box center [231, 111] width 462 height 223
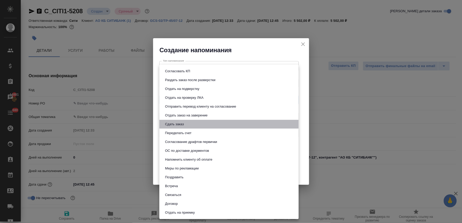
click at [196, 121] on li "Сдать заказ" at bounding box center [228, 124] width 139 height 9
type input "Сдать заказ"
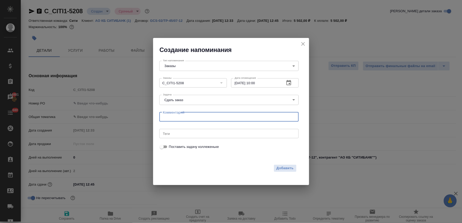
click at [188, 115] on textarea at bounding box center [229, 117] width 132 height 4
type textarea "запустить в работу"
click at [285, 168] on span "Добавить" at bounding box center [285, 168] width 17 height 6
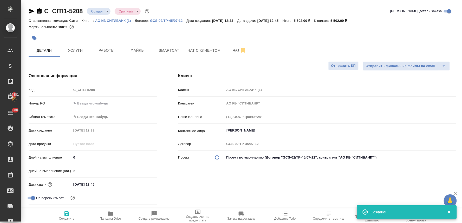
type textarea "x"
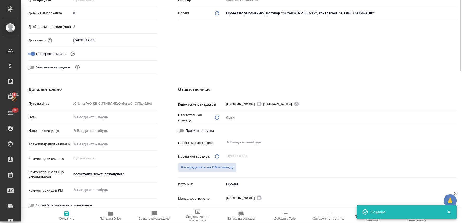
scroll to position [231, 0]
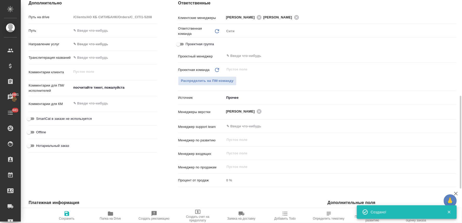
type textarea "x"
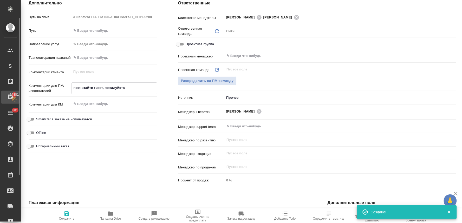
drag, startPoint x: 129, startPoint y: 84, endPoint x: 19, endPoint y: 95, distance: 110.7
click at [21, 95] on div "Дополнительно Путь на drive /Clients/АО КБ СИТИБАНК/Orders/C_CITI1-5208 Путь На…" at bounding box center [92, 95] width 149 height 210
type textarea "x"
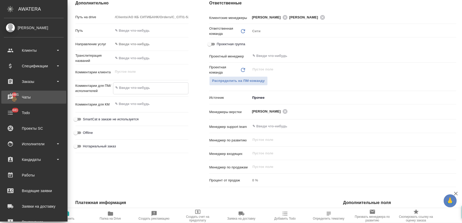
type textarea "x"
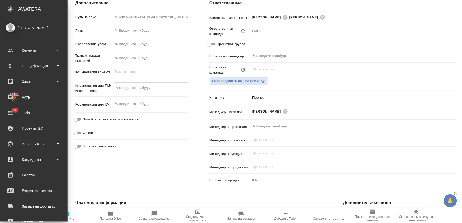
type textarea "x"
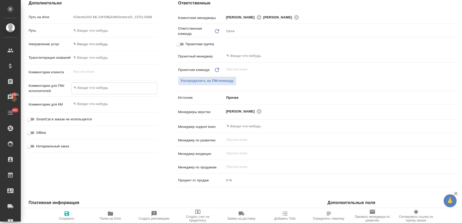
type textarea "x"
click at [63, 215] on span "Сохранить" at bounding box center [66, 216] width 37 height 10
type textarea "x"
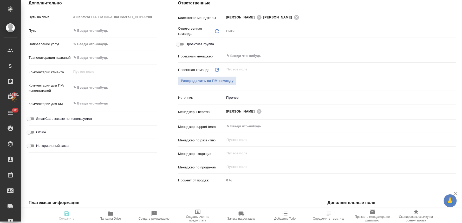
type textarea "x"
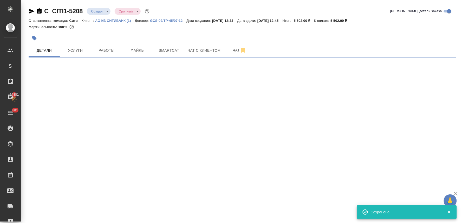
scroll to position [0, 0]
select select "RU"
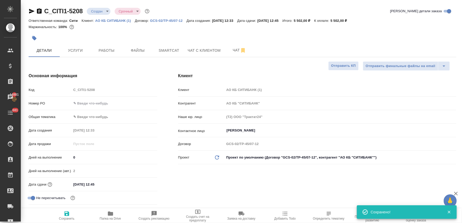
type textarea "x"
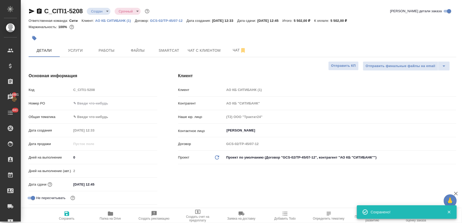
type textarea "x"
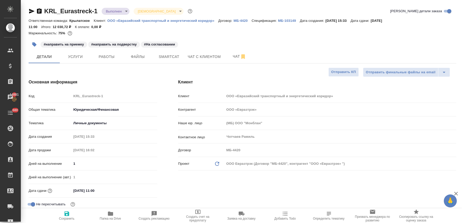
select select "RU"
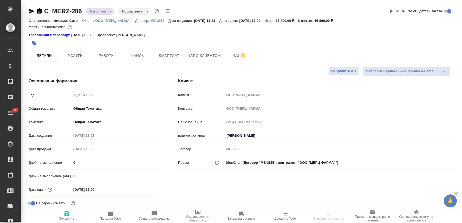
select select "RU"
click at [97, 9] on body "🙏 .cls-1 fill:#fff; AWATERA [PERSON_NAME] Спецификации Заказы 14881 Чаты 681 To…" at bounding box center [231, 111] width 462 height 223
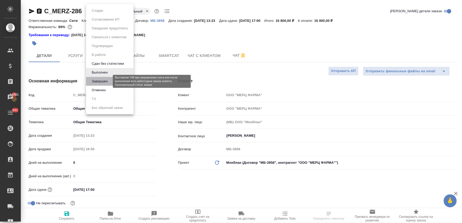
click at [107, 80] on button "Завершен" at bounding box center [99, 81] width 19 height 6
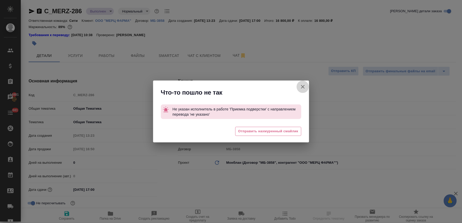
click at [302, 85] on icon "button" at bounding box center [303, 87] width 6 height 6
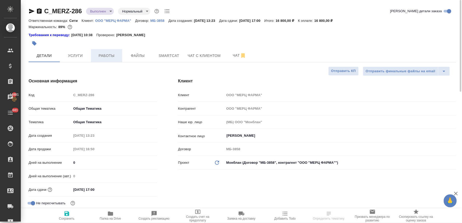
click at [107, 56] on span "Работы" at bounding box center [106, 55] width 25 height 6
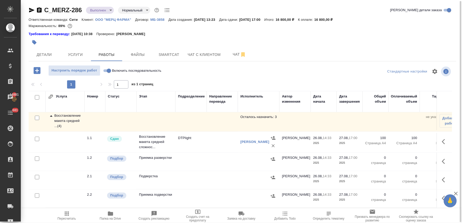
scroll to position [6, 0]
drag, startPoint x: 36, startPoint y: 154, endPoint x: 40, endPoint y: 159, distance: 6.8
click at [37, 156] on input "checkbox" at bounding box center [37, 158] width 4 height 4
checkbox input "true"
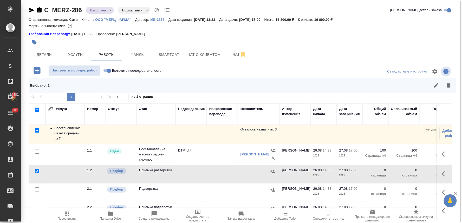
click at [38, 187] on input "checkbox" at bounding box center [37, 189] width 4 height 4
checkbox input "true"
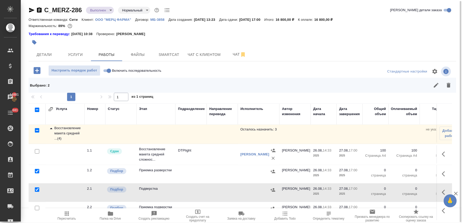
click at [36, 206] on input "checkbox" at bounding box center [37, 208] width 4 height 4
checkbox input "true"
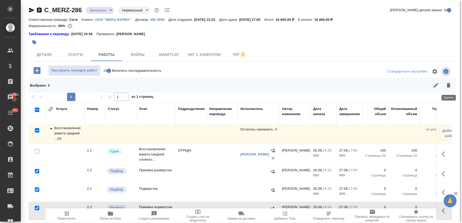
click at [448, 88] on icon "button" at bounding box center [448, 85] width 6 height 6
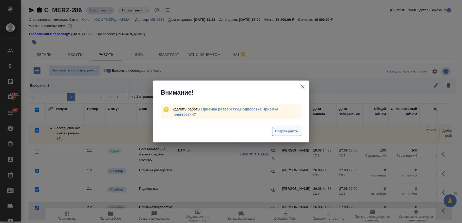
click at [285, 129] on span "Подтвердить" at bounding box center [286, 131] width 23 height 6
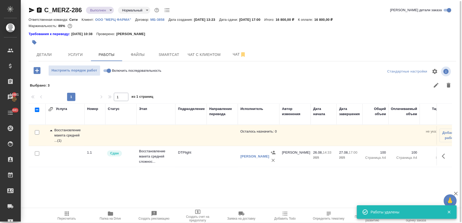
scroll to position [0, 0]
click at [66, 213] on icon "button" at bounding box center [67, 214] width 4 height 4
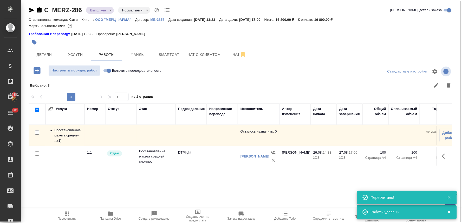
click at [106, 8] on body "🙏 .cls-1 fill:#fff; AWATERA [PERSON_NAME] Спецификации Заказы 14881 Чаты 681 To…" at bounding box center [231, 111] width 462 height 223
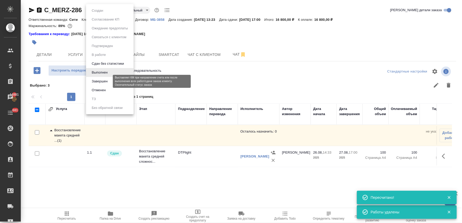
click at [105, 80] on button "Завершен" at bounding box center [99, 81] width 19 height 6
